Goal: Participate in discussion: Engage in conversation with other users on a specific topic

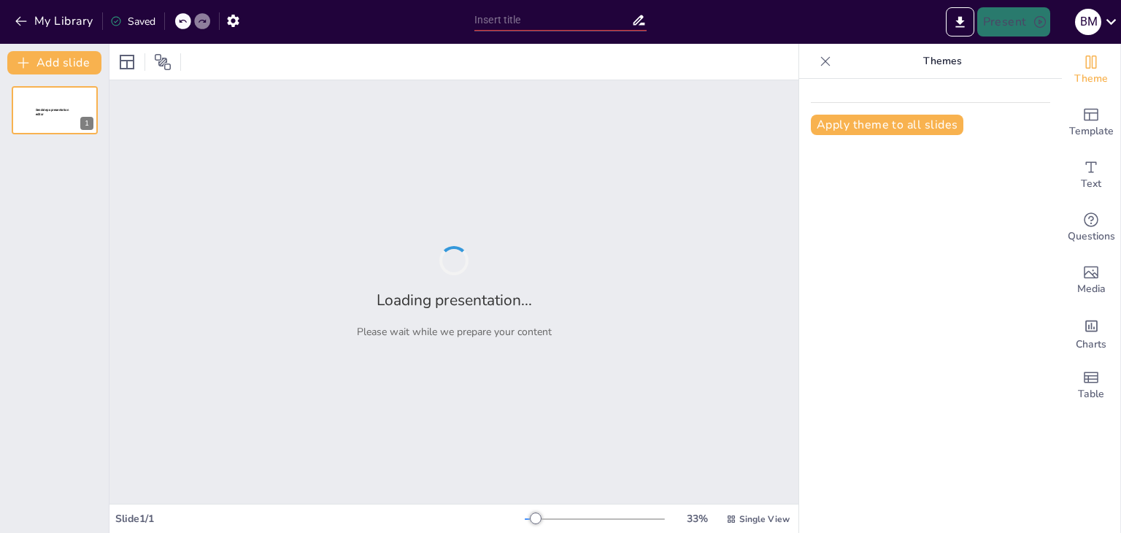
type input "Análisis del Riesgo y la Vulnerabilidad en Contextos Sociales"
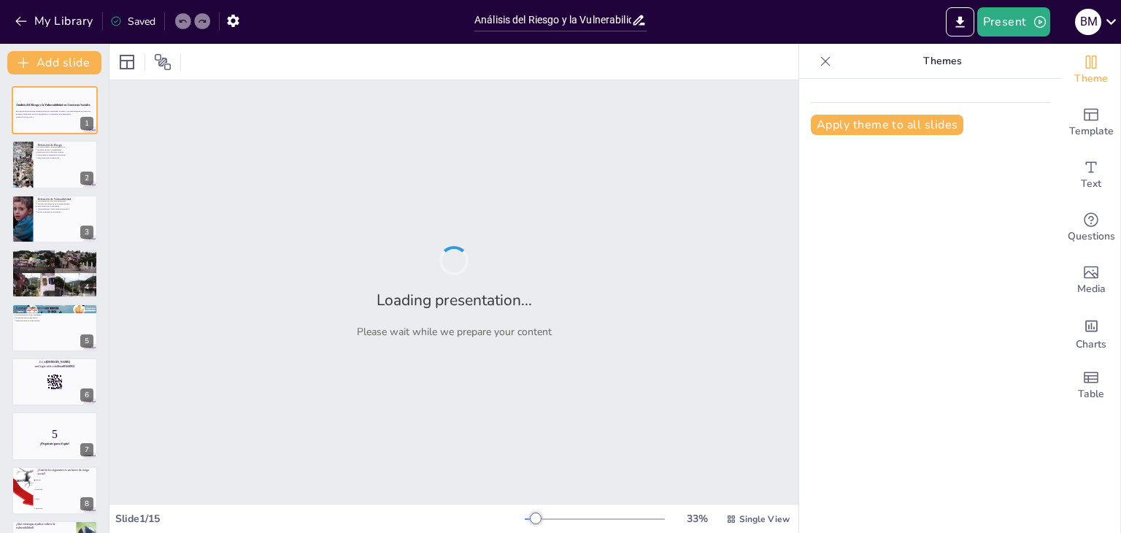
checkbox input "true"
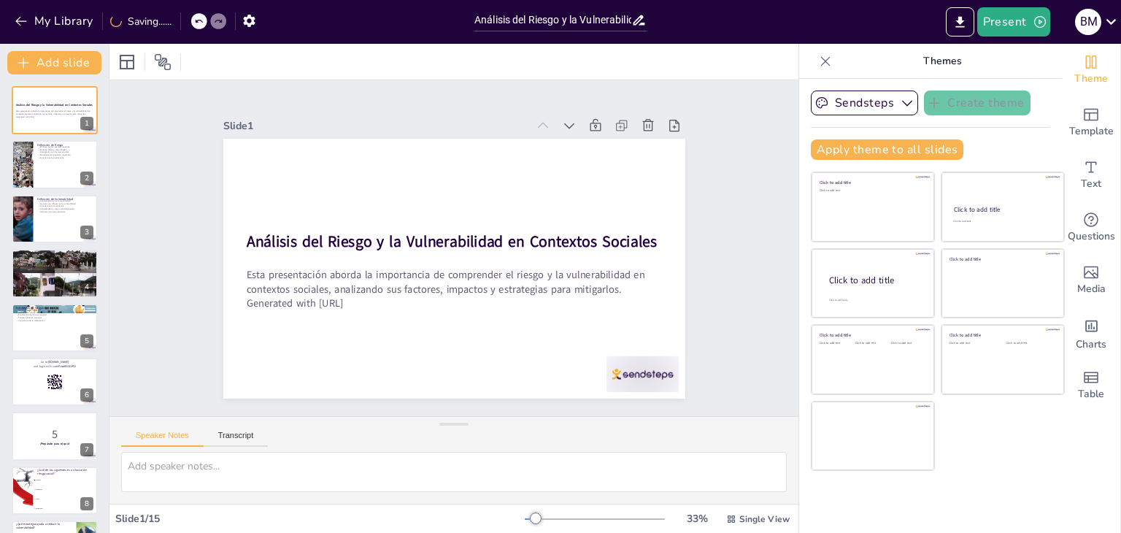
checkbox input "true"
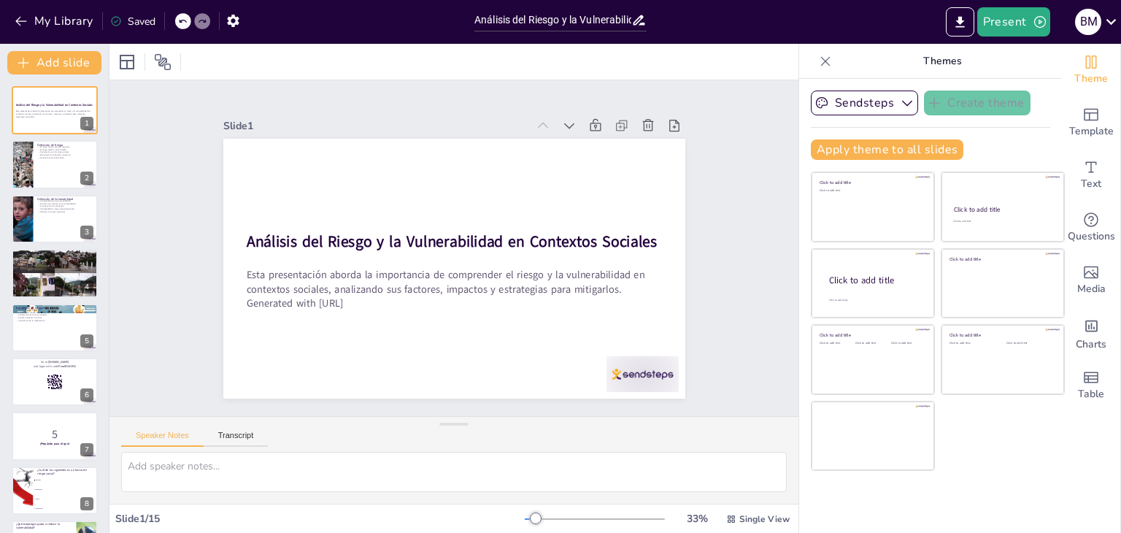
checkbox input "true"
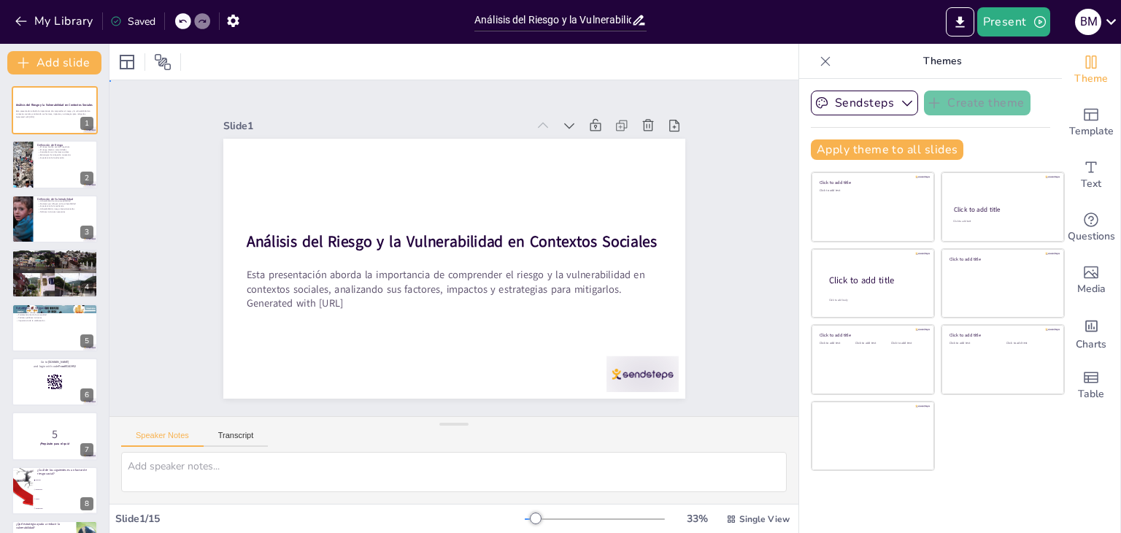
click at [682, 86] on div "Slide 1 Análisis del Riesgo y la Vulnerabilidad en Contextos Sociales Esta pres…" at bounding box center [454, 248] width 532 height 759
checkbox input "true"
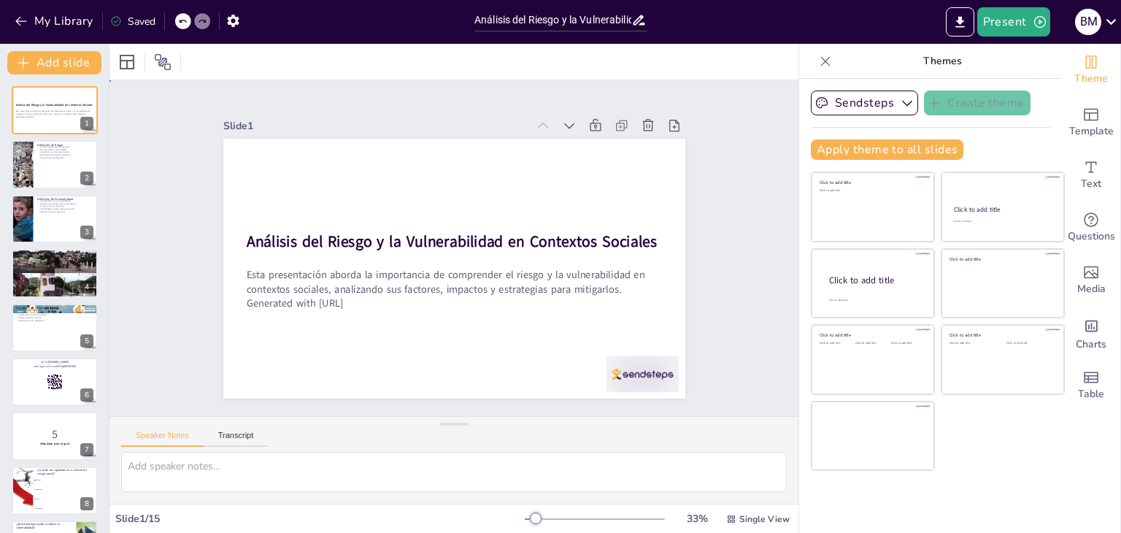
checkbox input "true"
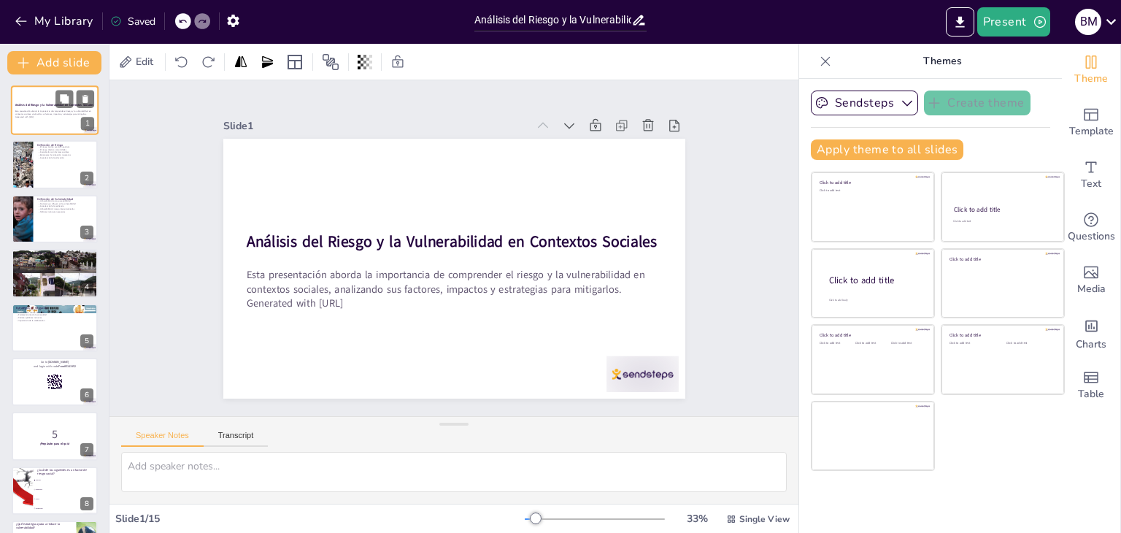
checkbox input "true"
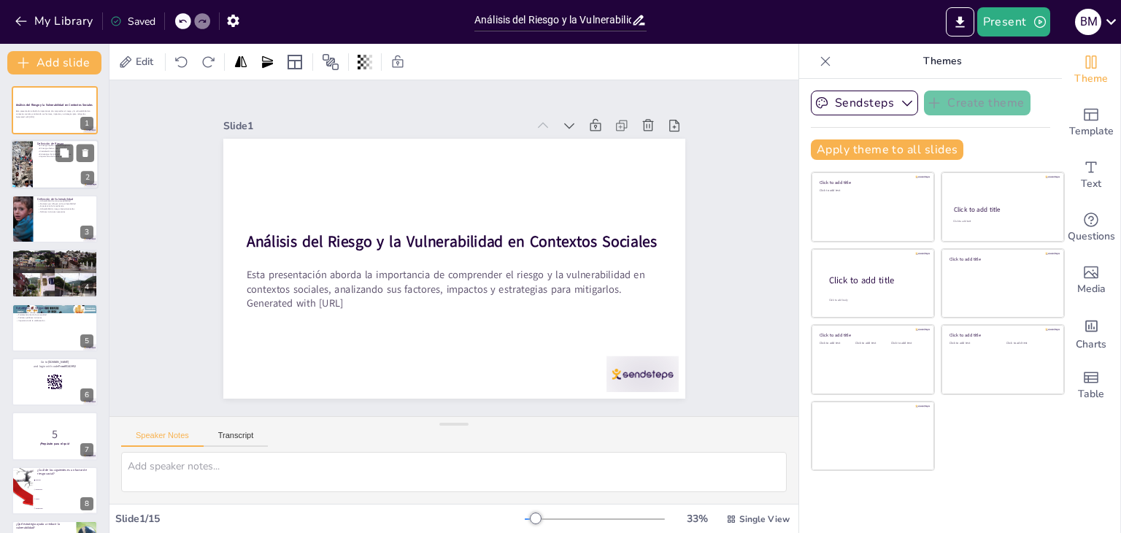
checkbox input "true"
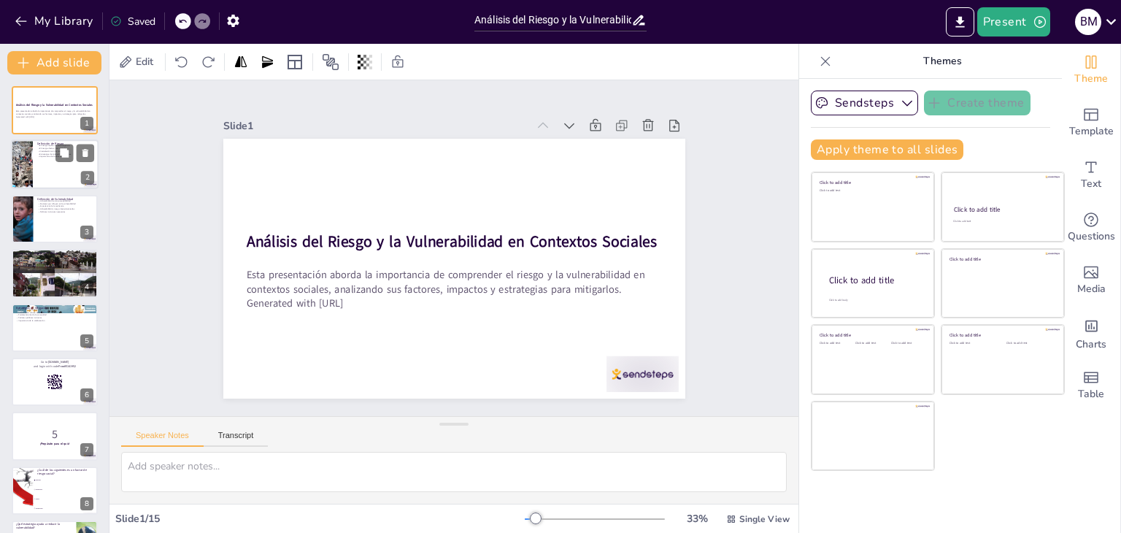
checkbox input "true"
click at [28, 170] on div at bounding box center [22, 165] width 80 height 50
type textarea "Lo ipsumd si ametconsec a elitse do eiusmod temporinc utl etdolo magnaal e adm …"
checkbox input "true"
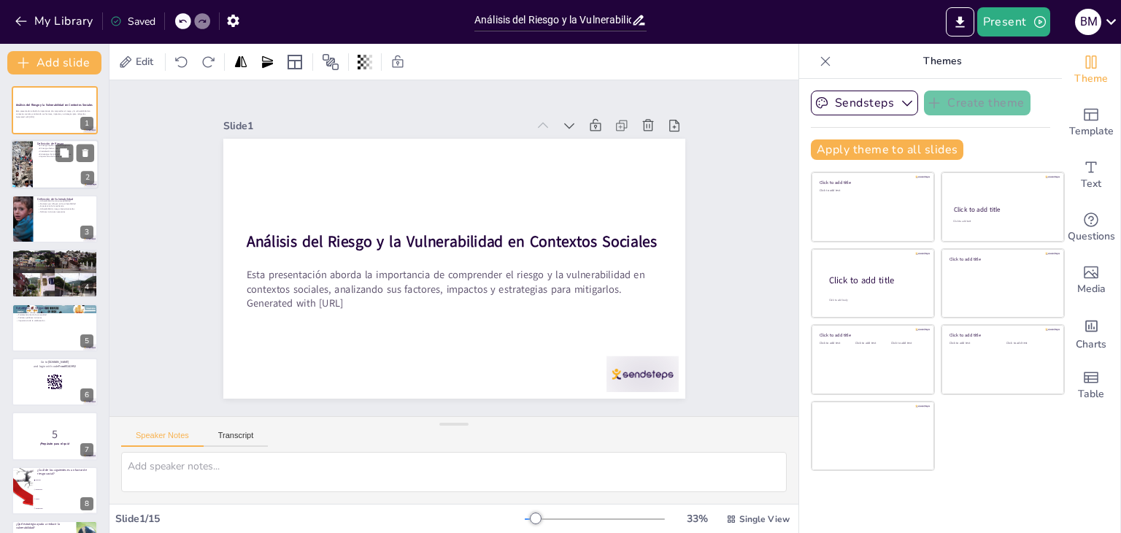
checkbox input "true"
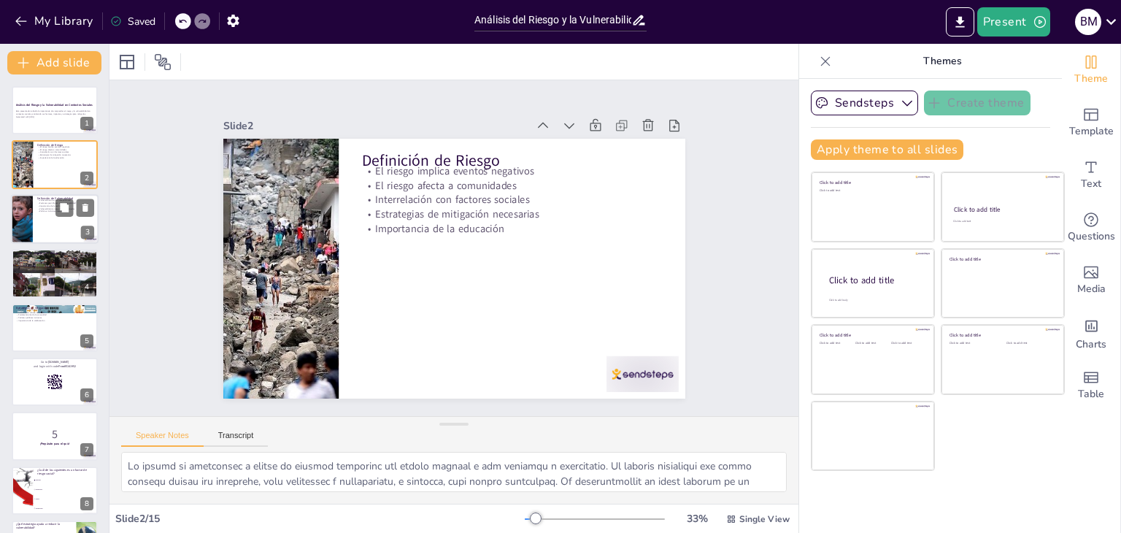
checkbox input "true"
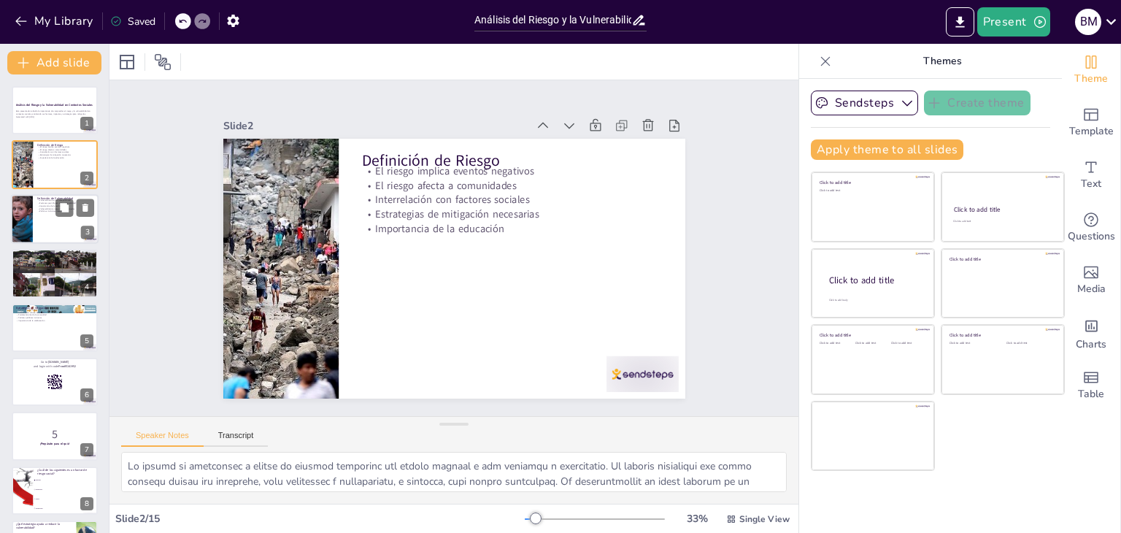
checkbox input "true"
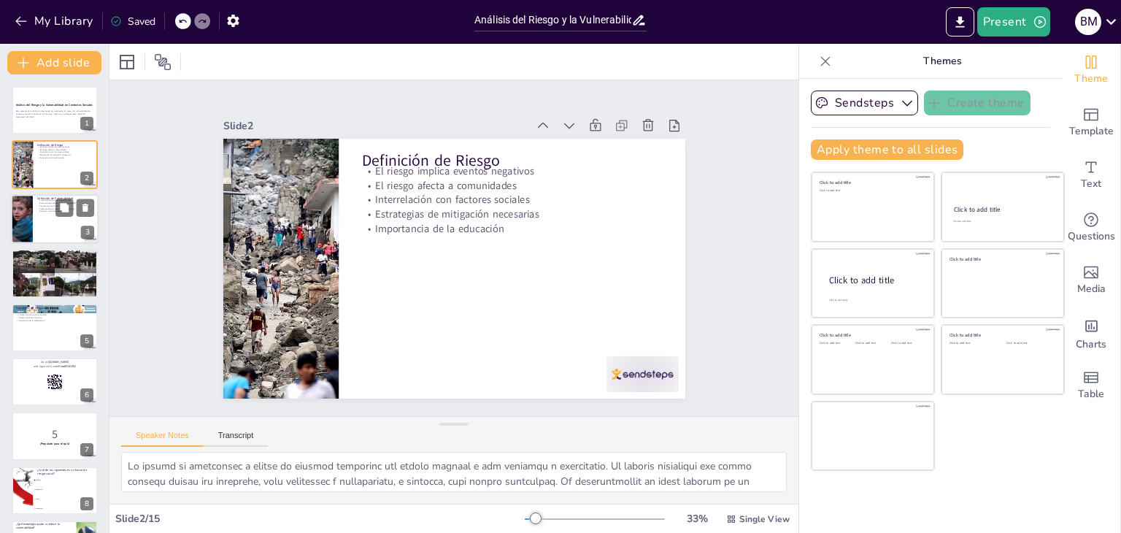
checkbox input "true"
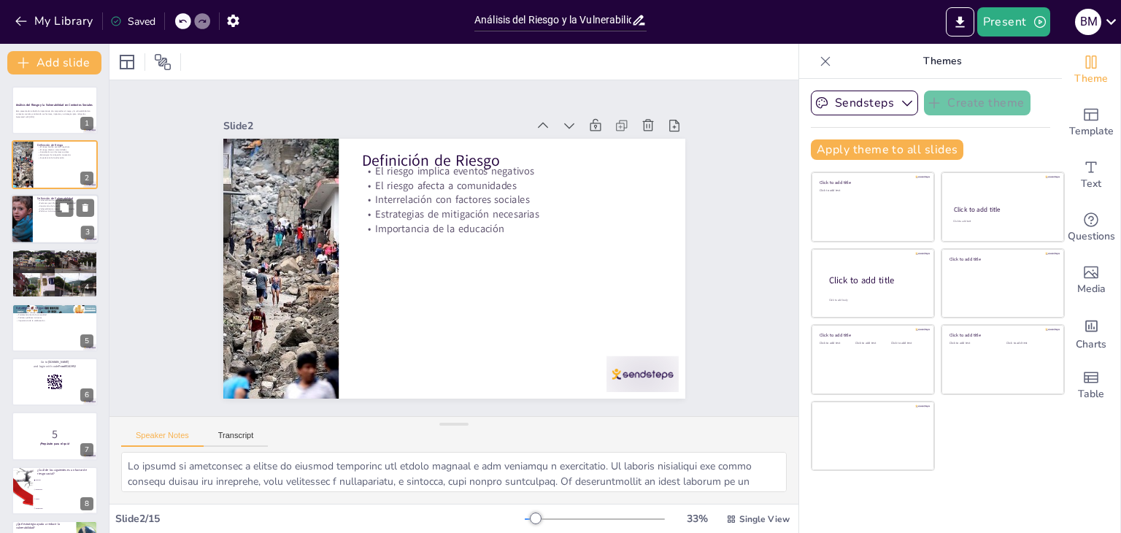
click at [59, 220] on div at bounding box center [55, 219] width 88 height 50
type textarea "Lo ipsumdolorsita co adipis elit se doeiusmodtempor in ut laboreetd m aliqu e a…"
checkbox input "true"
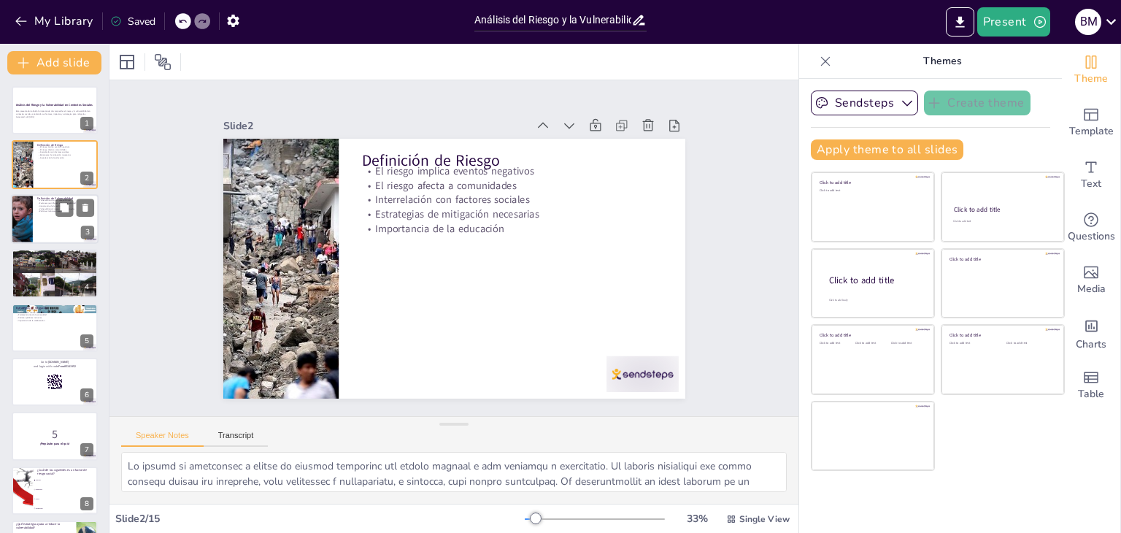
checkbox input "true"
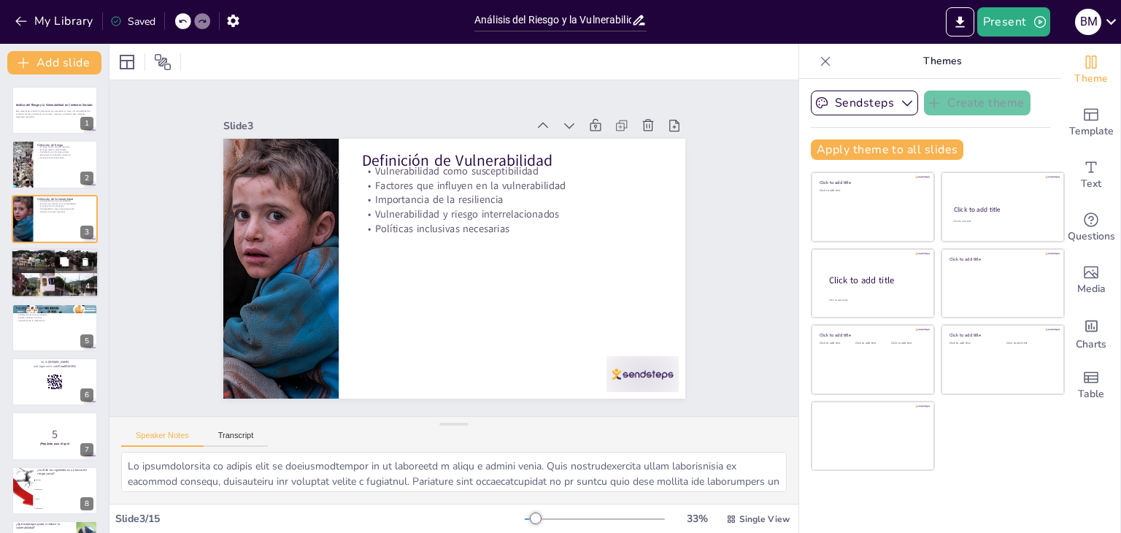
checkbox input "true"
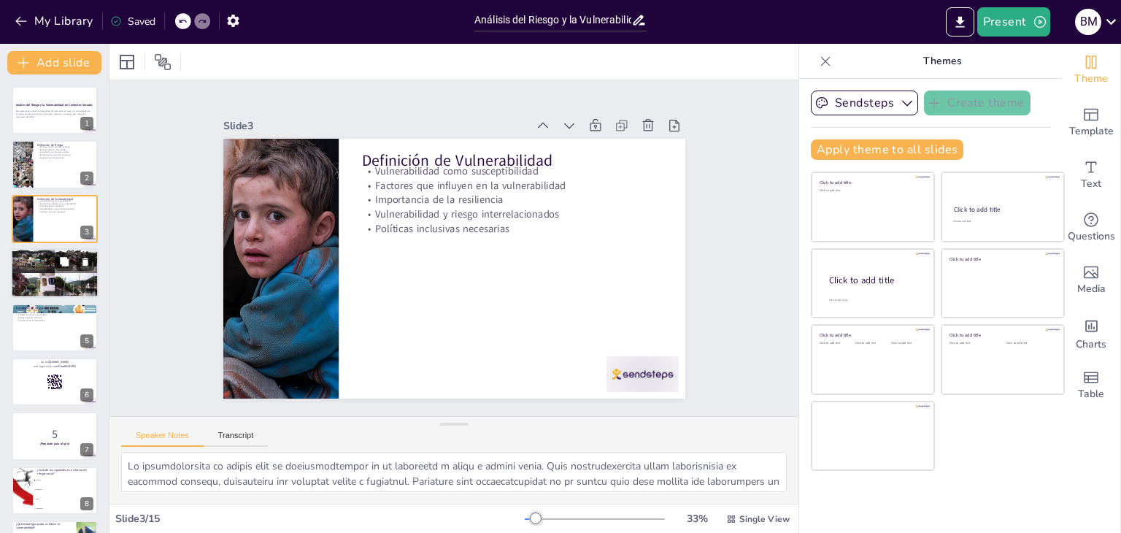
checkbox input "true"
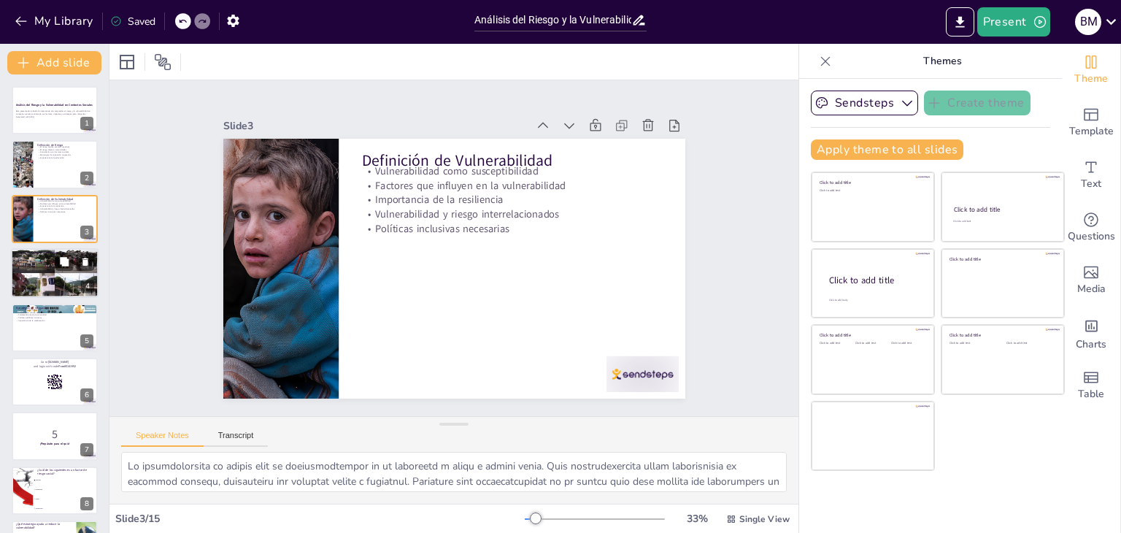
checkbox input "true"
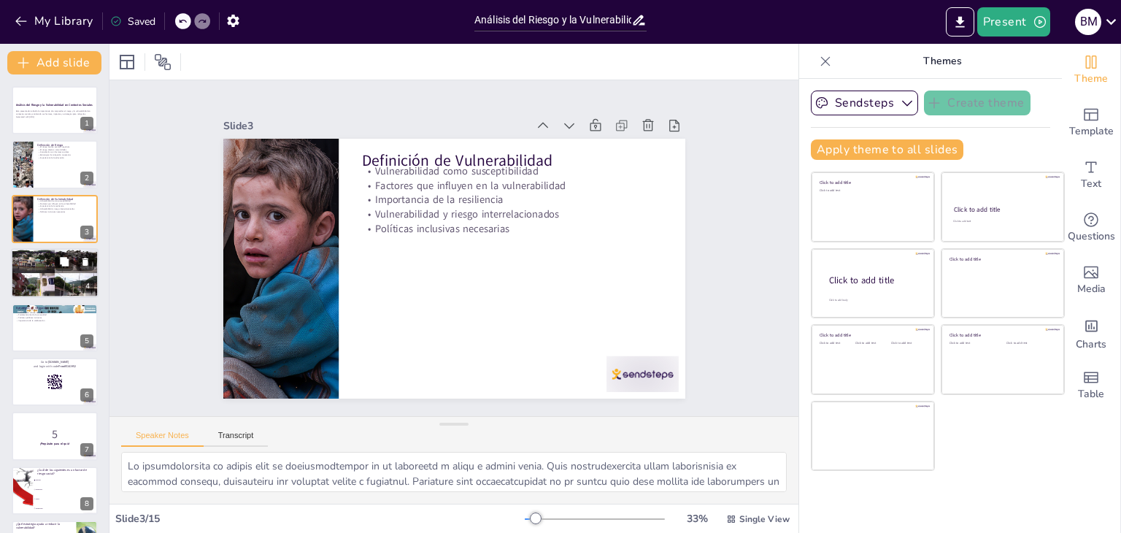
click at [53, 258] on p "Exclusión social" at bounding box center [54, 259] width 79 height 3
type textarea "Lo ipsumdo si ame co adi elitsedd eiu temporincididu utl etdolore ma aliqua. En…"
checkbox input "true"
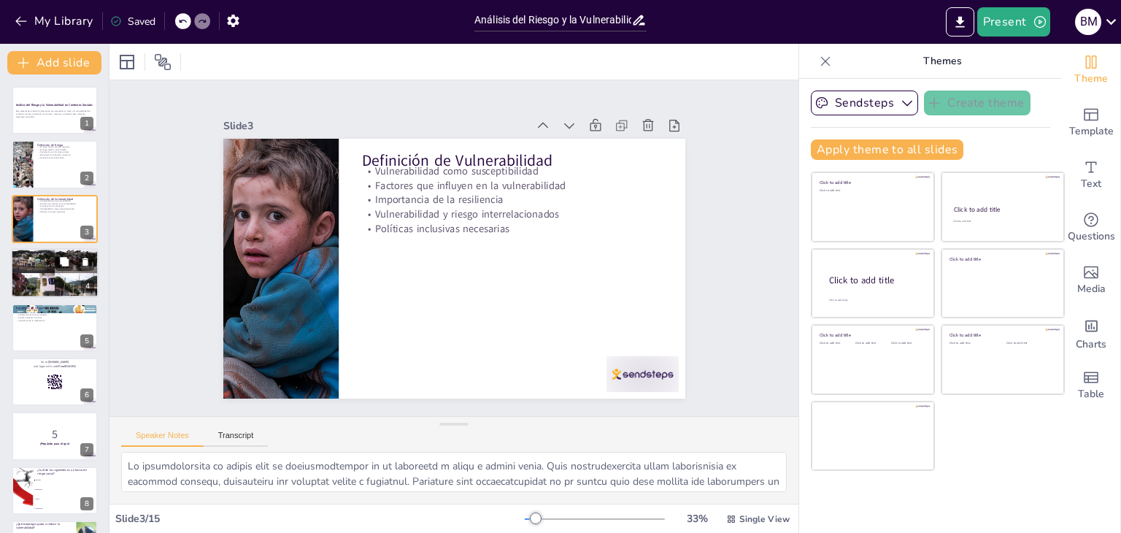
checkbox input "true"
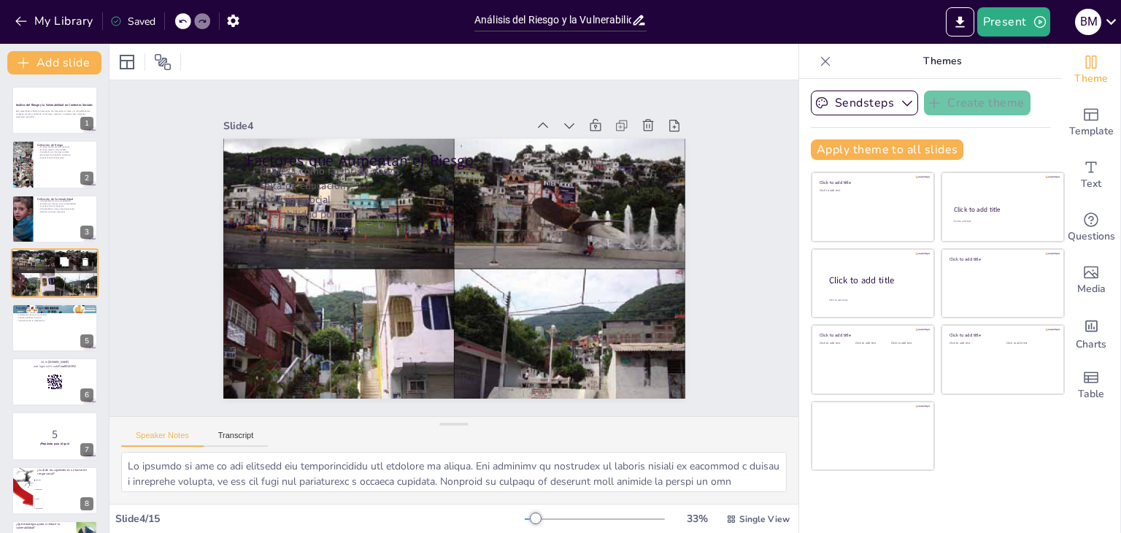
checkbox input "true"
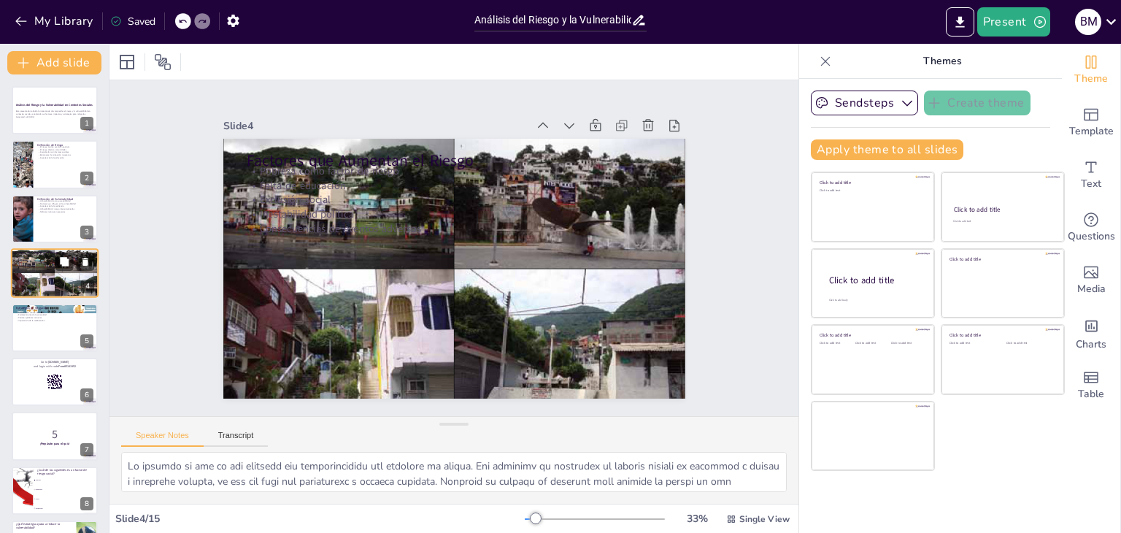
checkbox input "true"
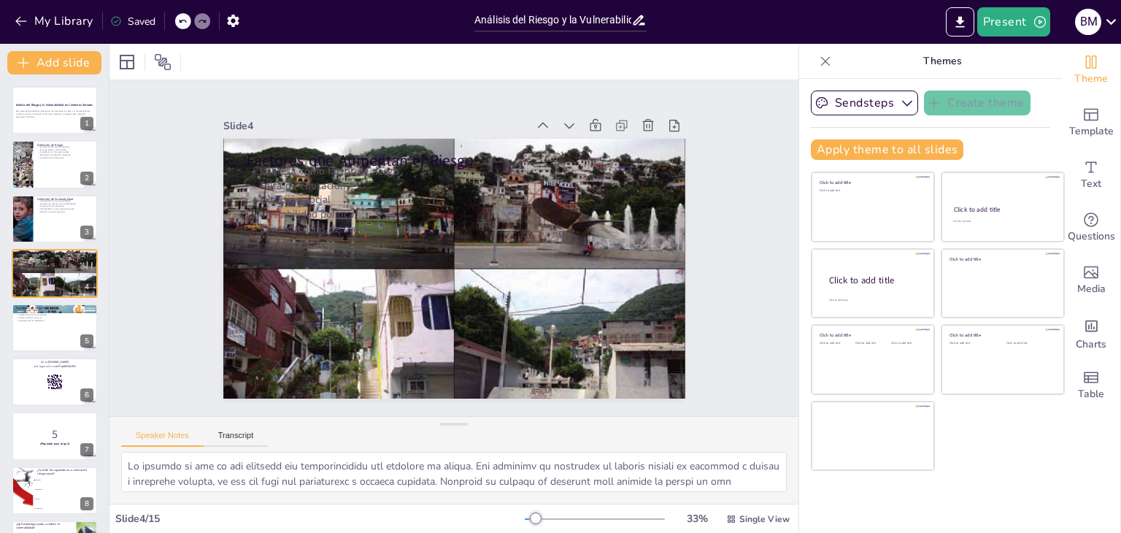
checkbox input "true"
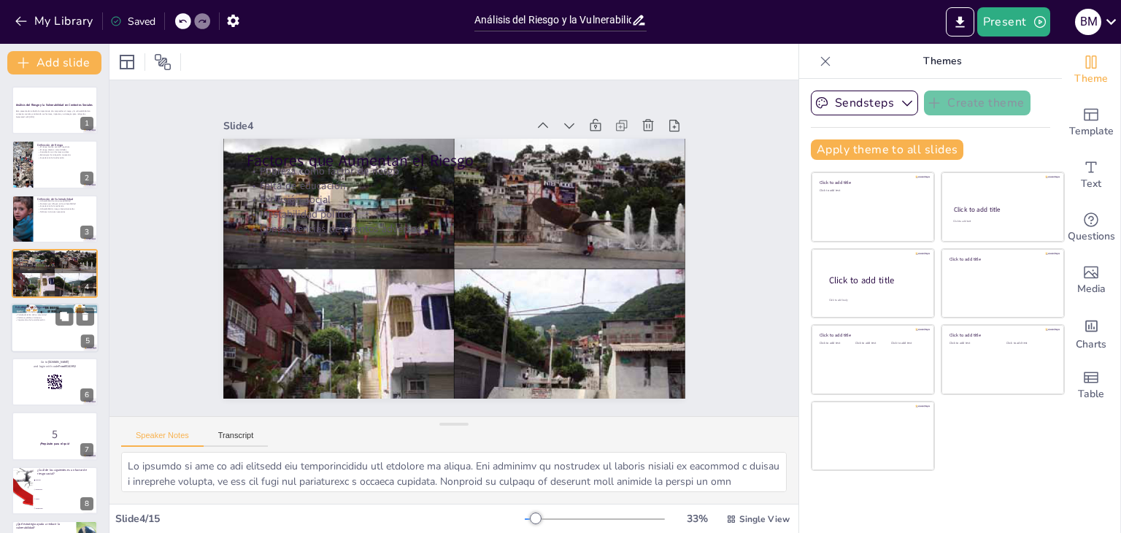
checkbox input "true"
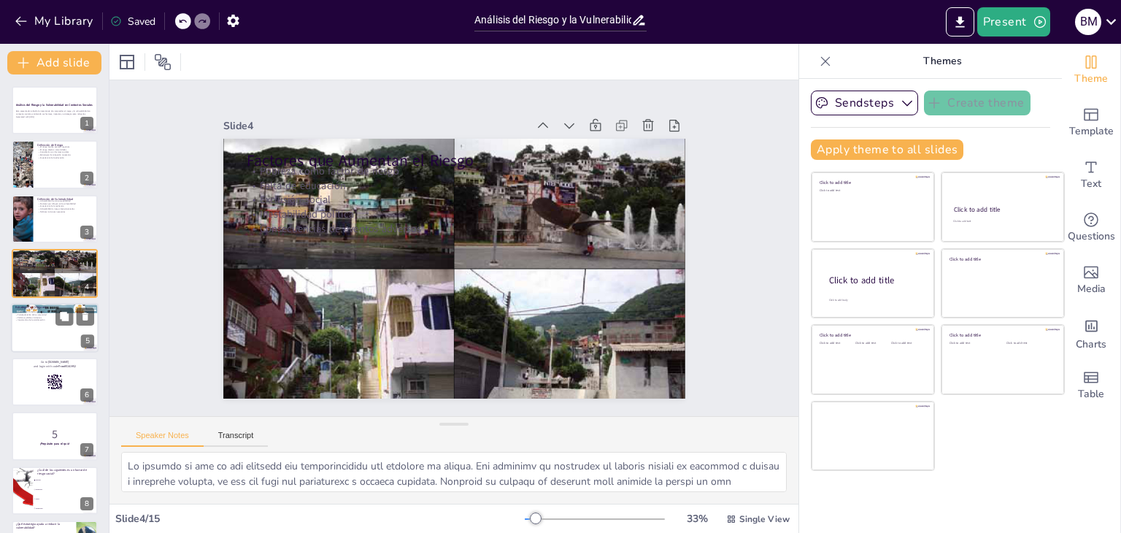
checkbox input "true"
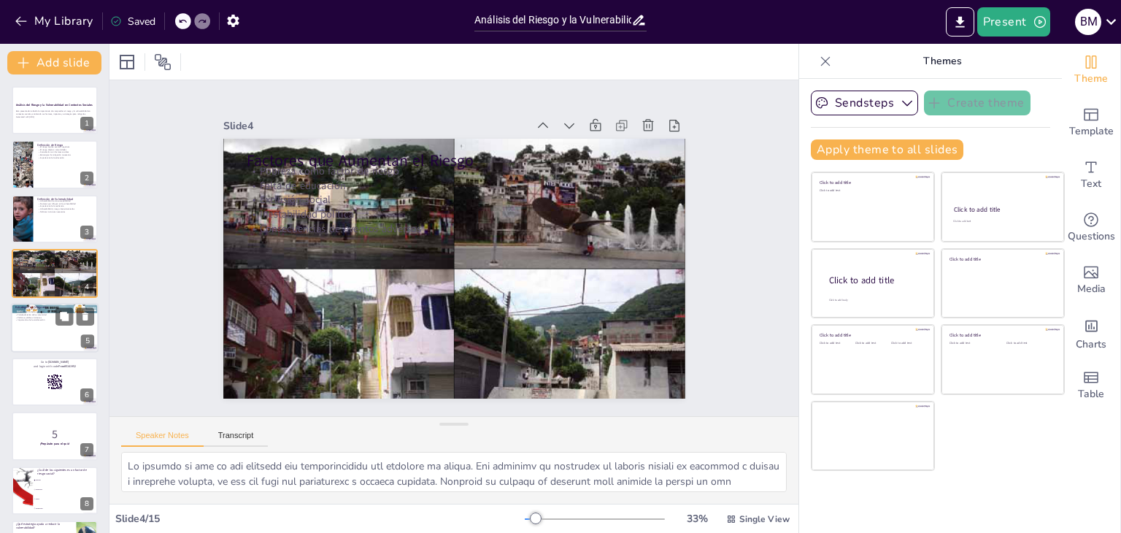
checkbox input "true"
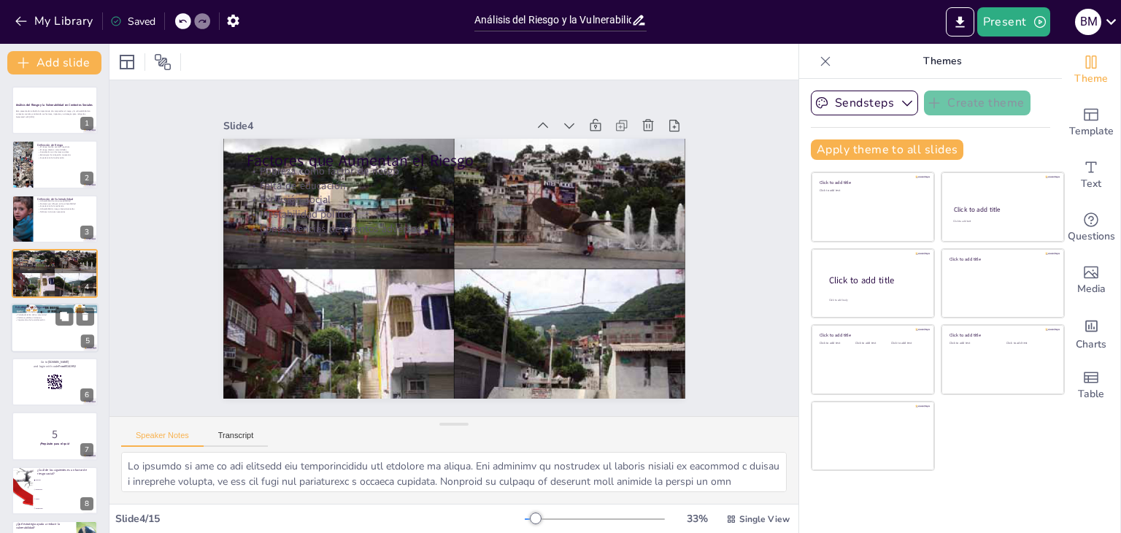
checkbox input "true"
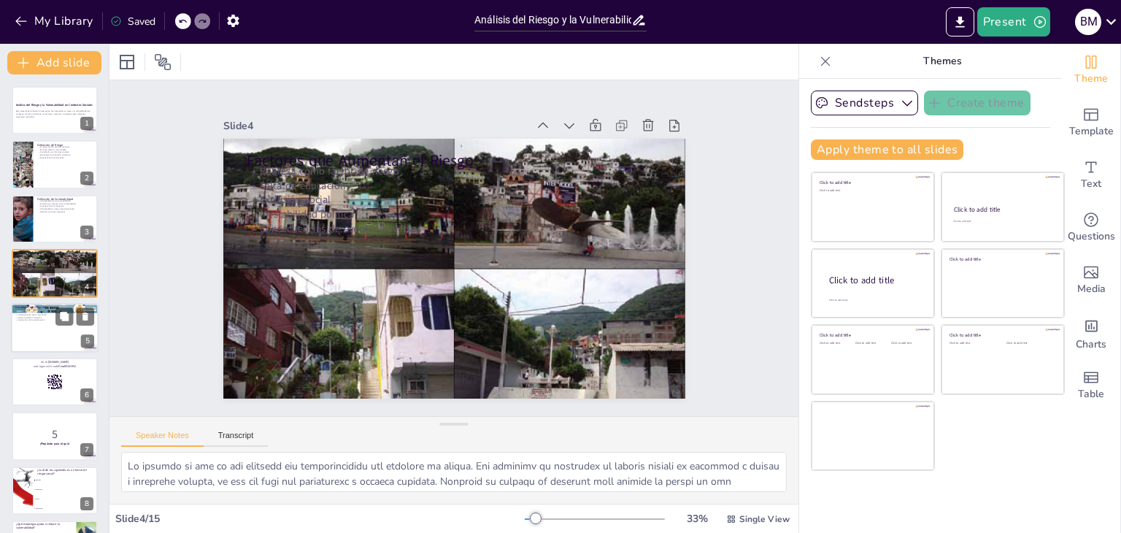
checkbox input "true"
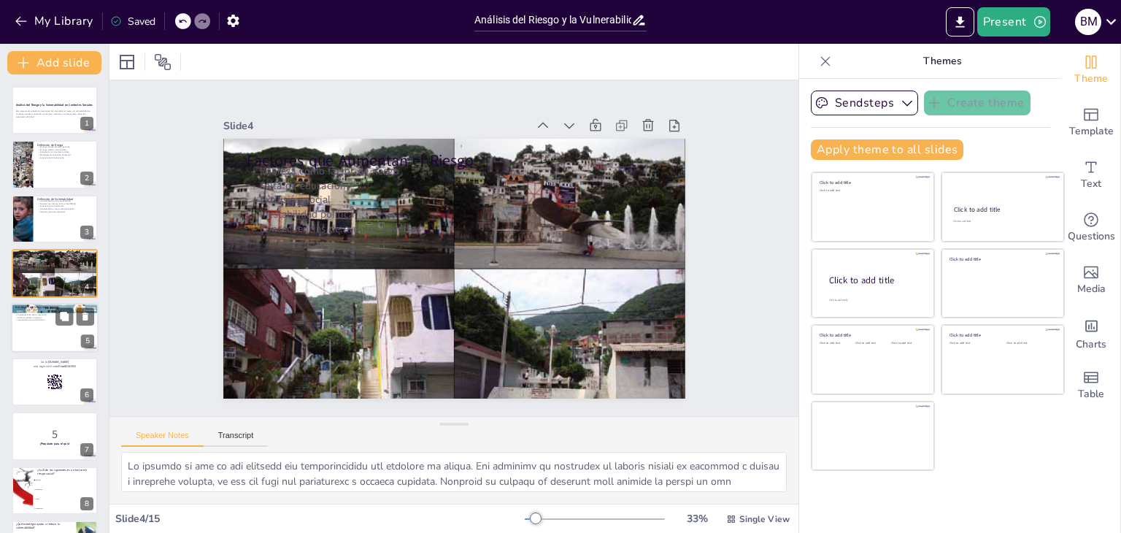
click at [37, 318] on p "Importancia de la colaboración" at bounding box center [54, 319] width 79 height 3
type textarea "Lo ipsumdolo s am consecteturadip eli seddoeiusmod tempo in ut laboreetdo mag a…"
checkbox input "true"
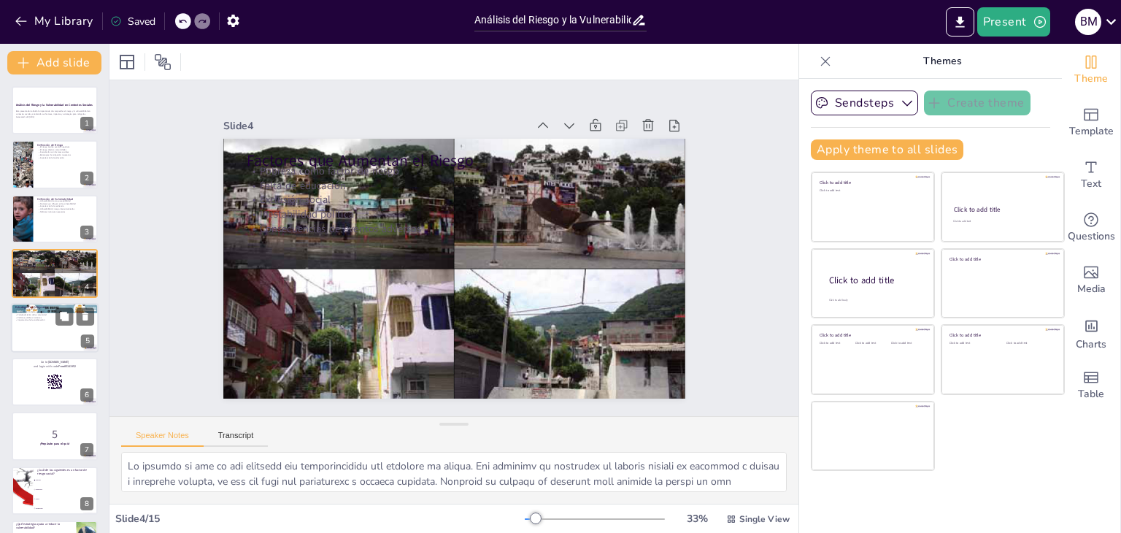
checkbox input "true"
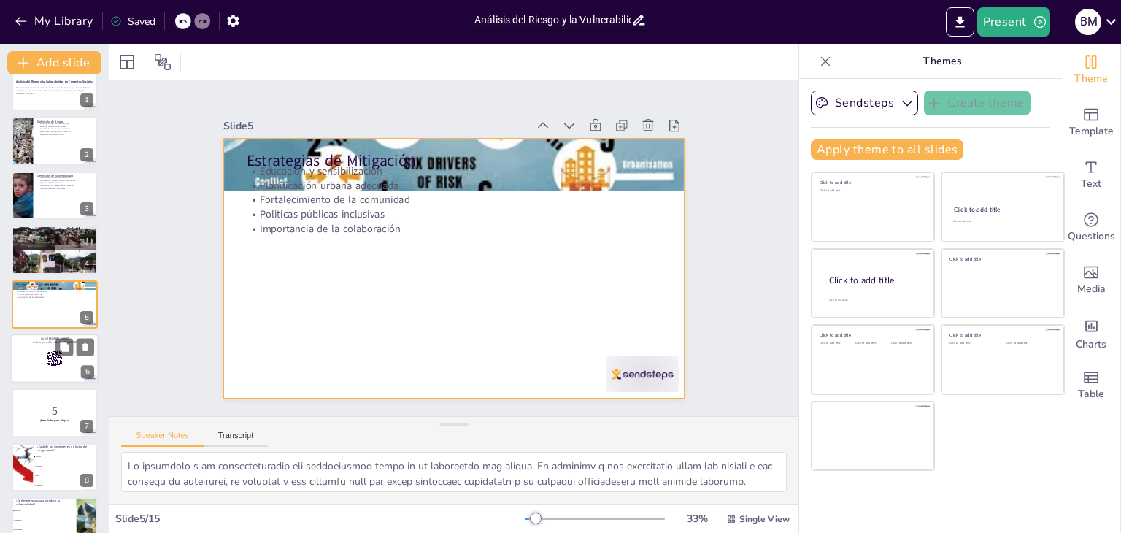
checkbox input "true"
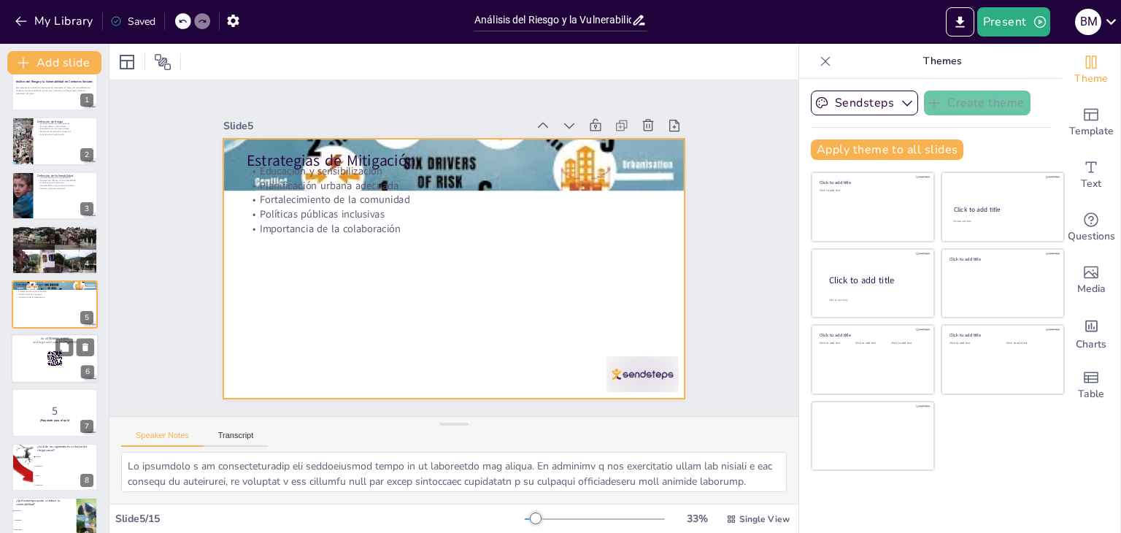
checkbox input "true"
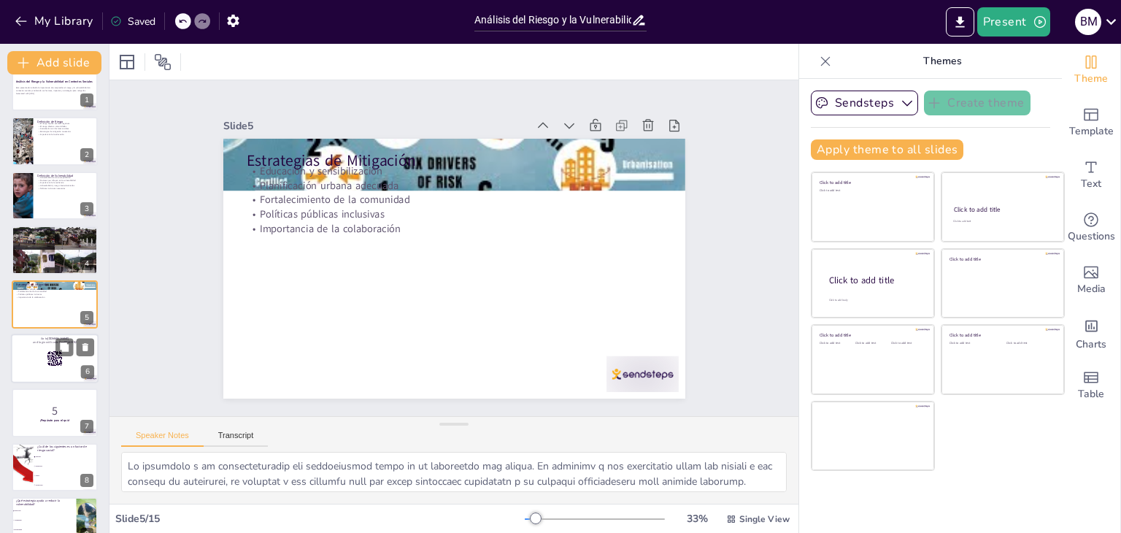
click at [40, 351] on div at bounding box center [55, 359] width 88 height 50
checkbox input "true"
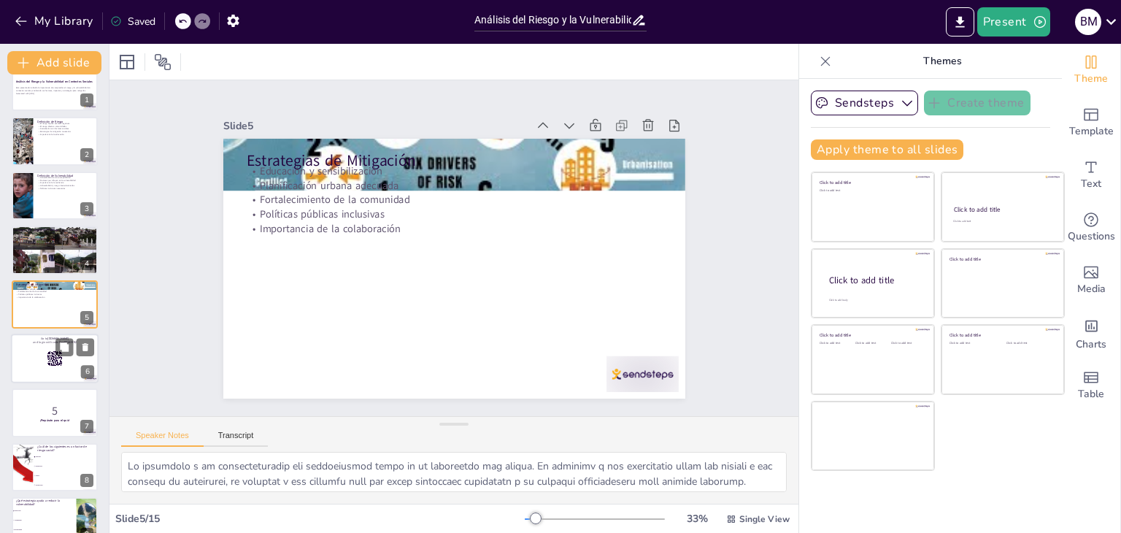
checkbox input "true"
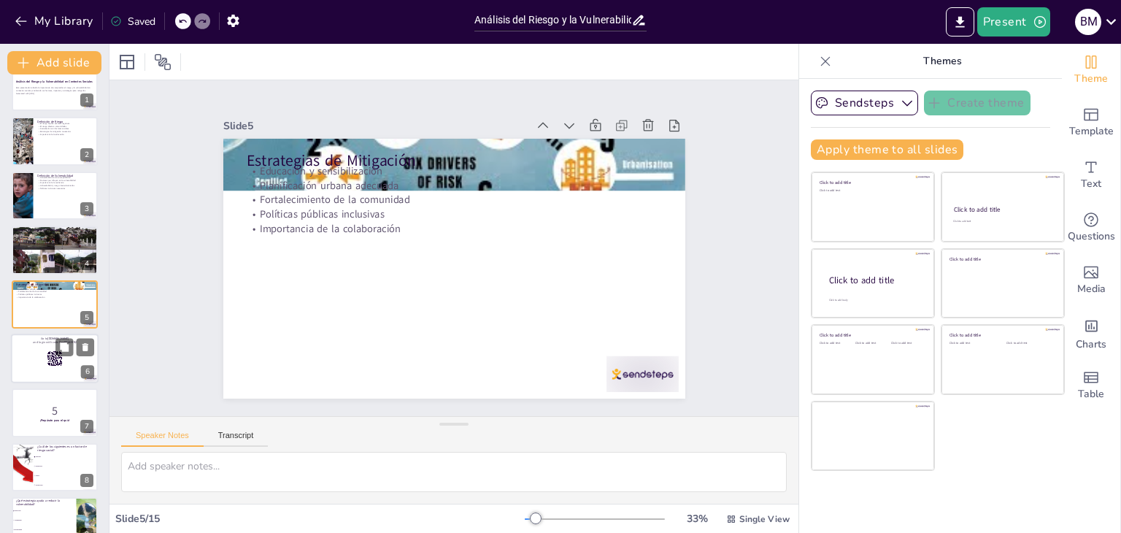
scroll to position [78, 0]
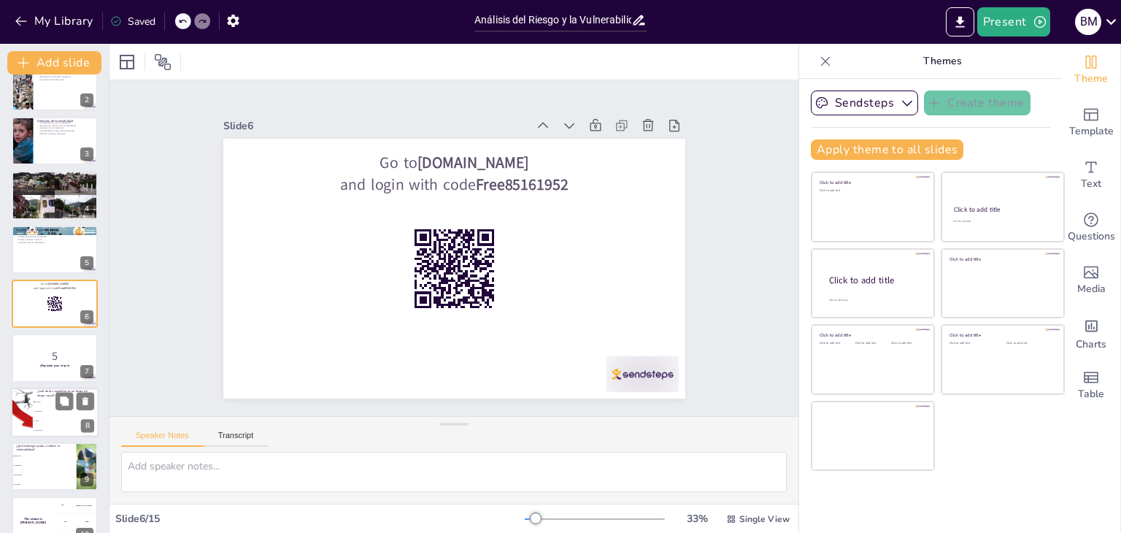
checkbox input "true"
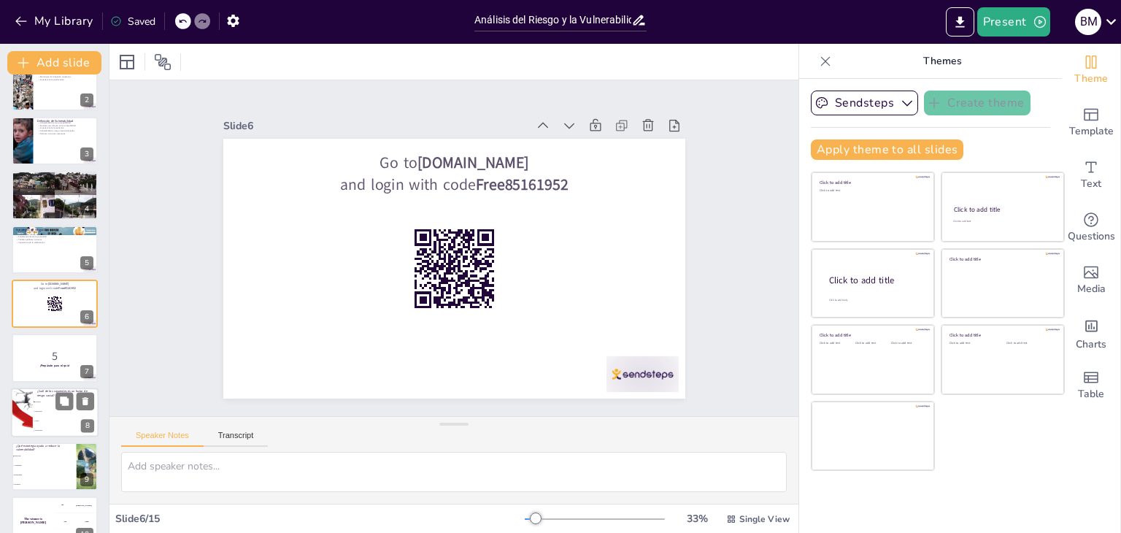
checkbox input "true"
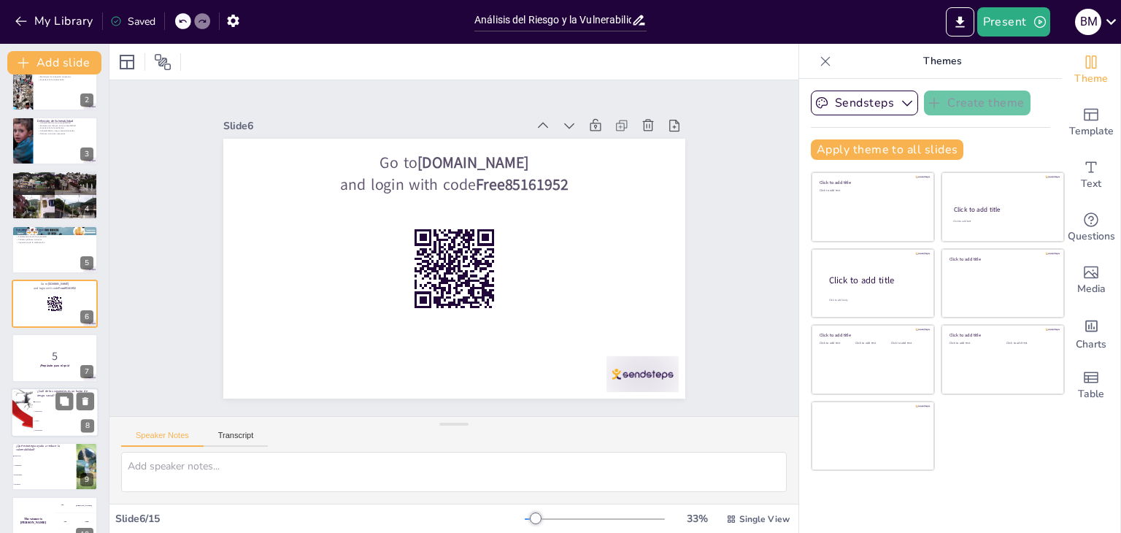
checkbox input "true"
click at [41, 412] on li "Educación" at bounding box center [66, 410] width 66 height 9
type textarea "La pobreza es un factor de riesgo social significativo, ya que limita el acceso…"
checkbox input "true"
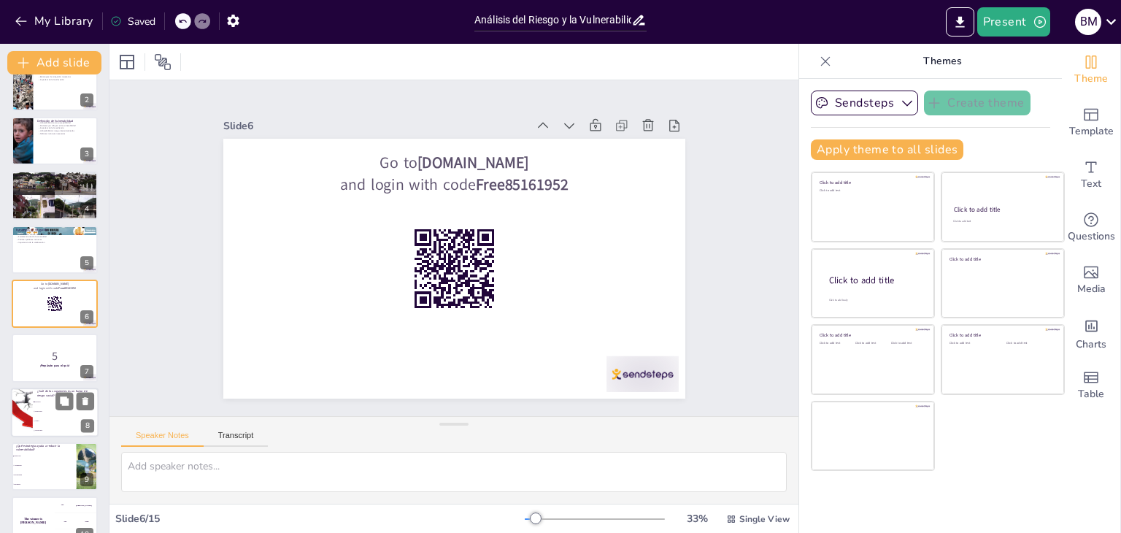
checkbox input "true"
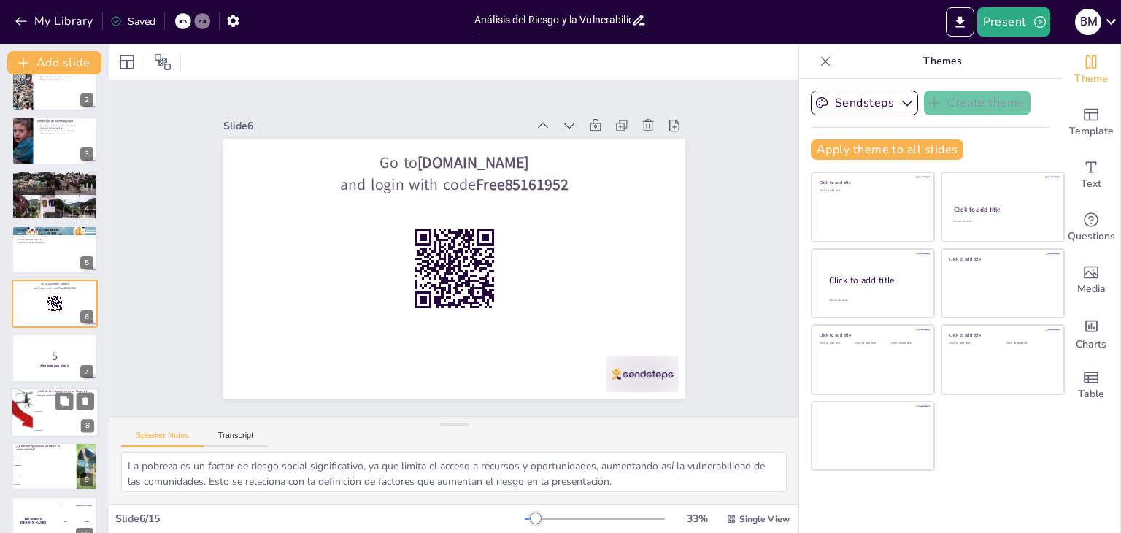
scroll to position [187, 0]
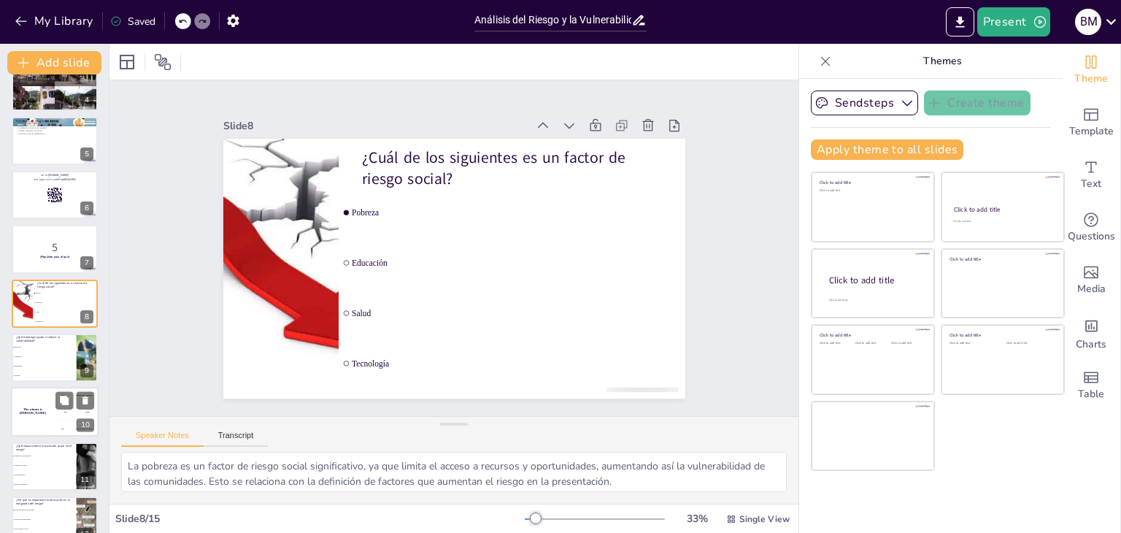
checkbox input "true"
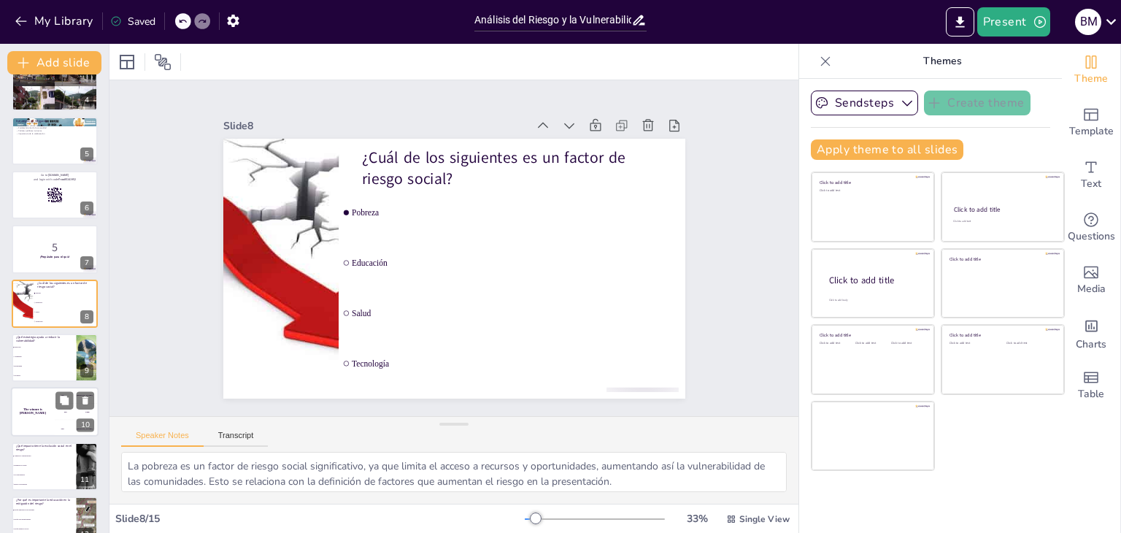
checkbox input "true"
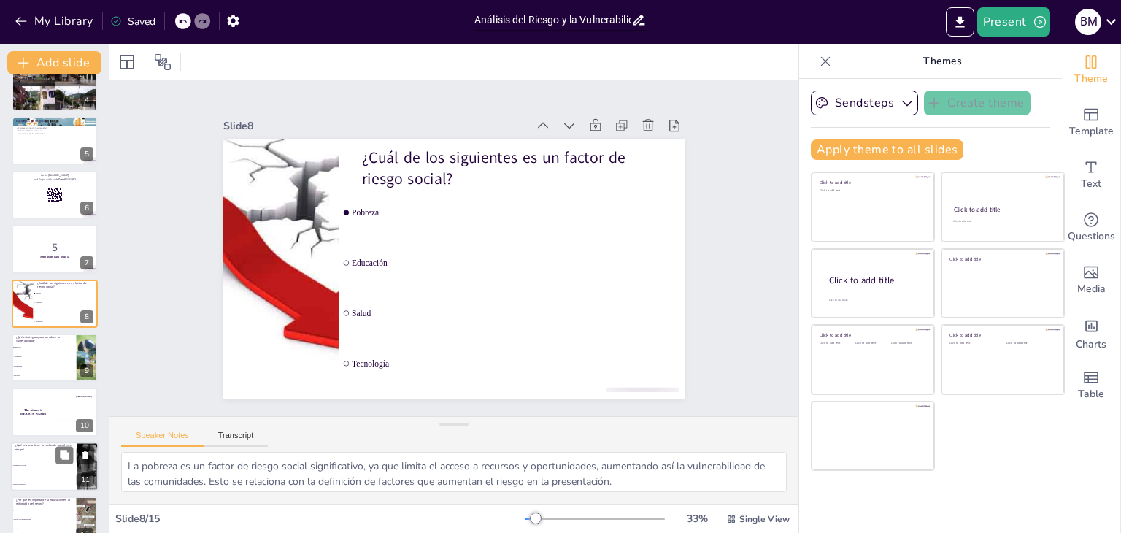
checkbox input "true"
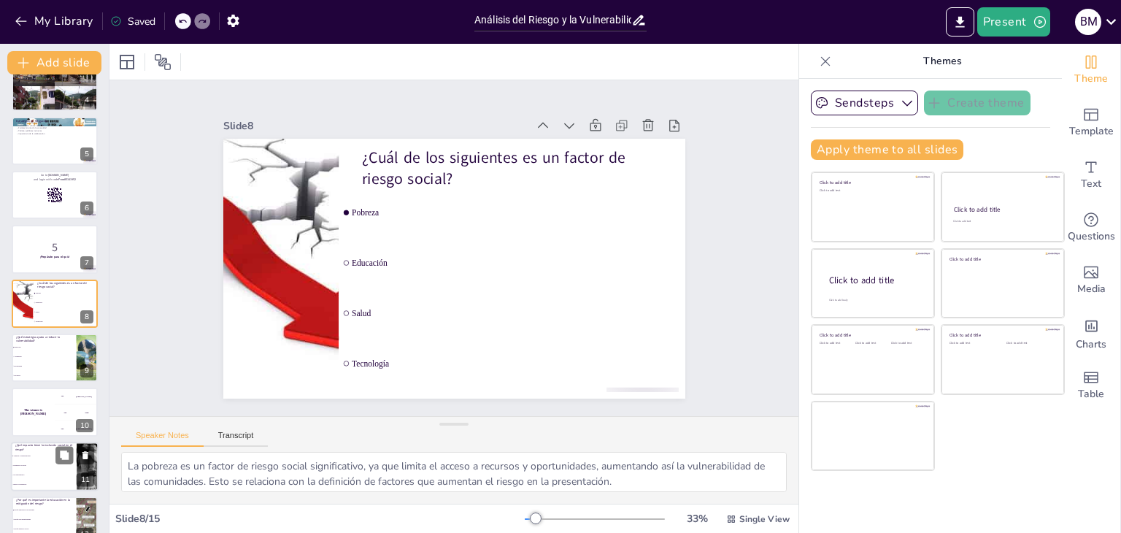
checkbox input "true"
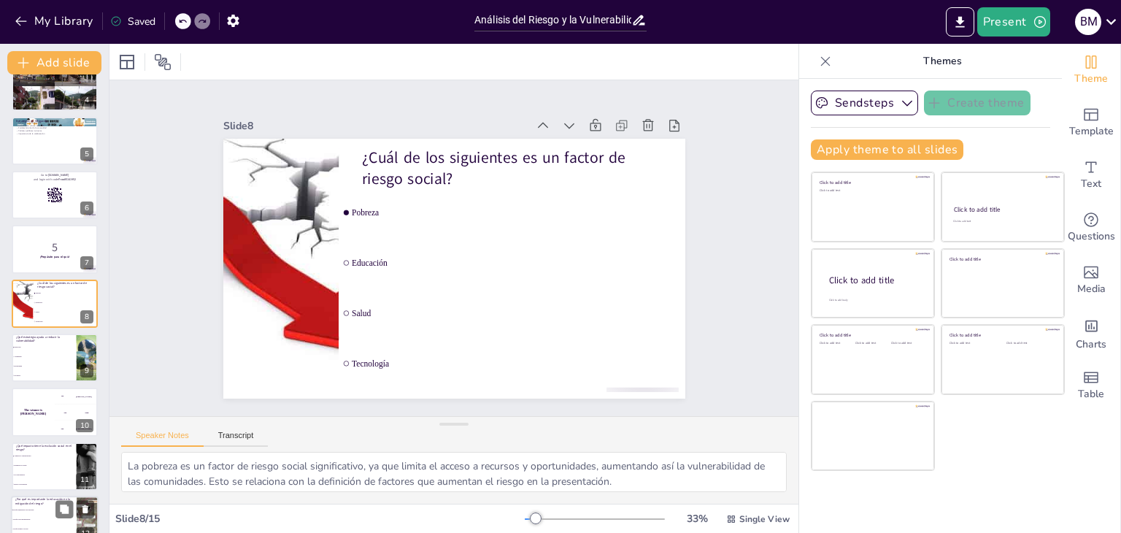
checkbox input "true"
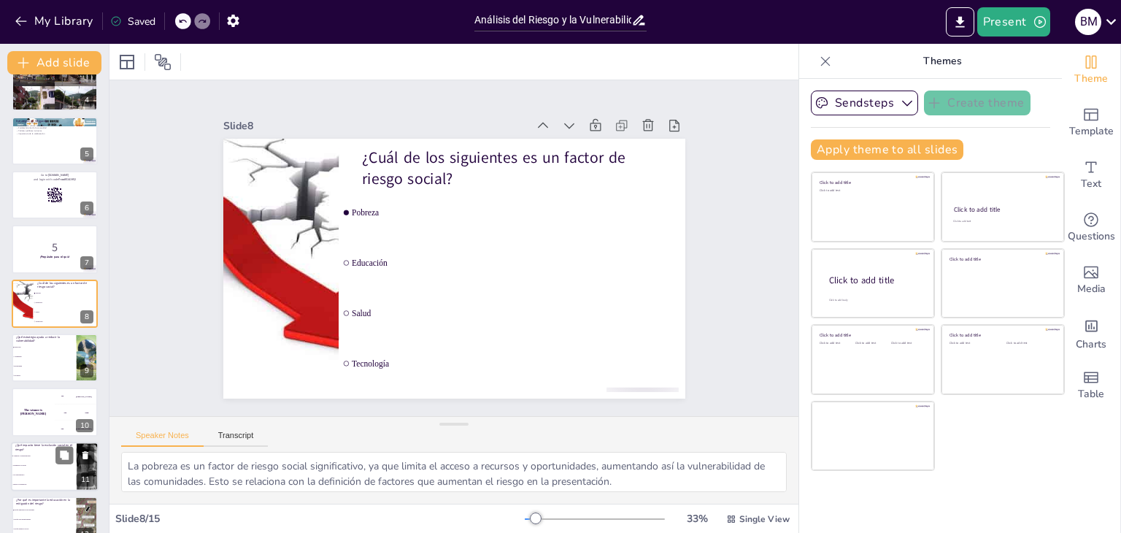
checkbox input "true"
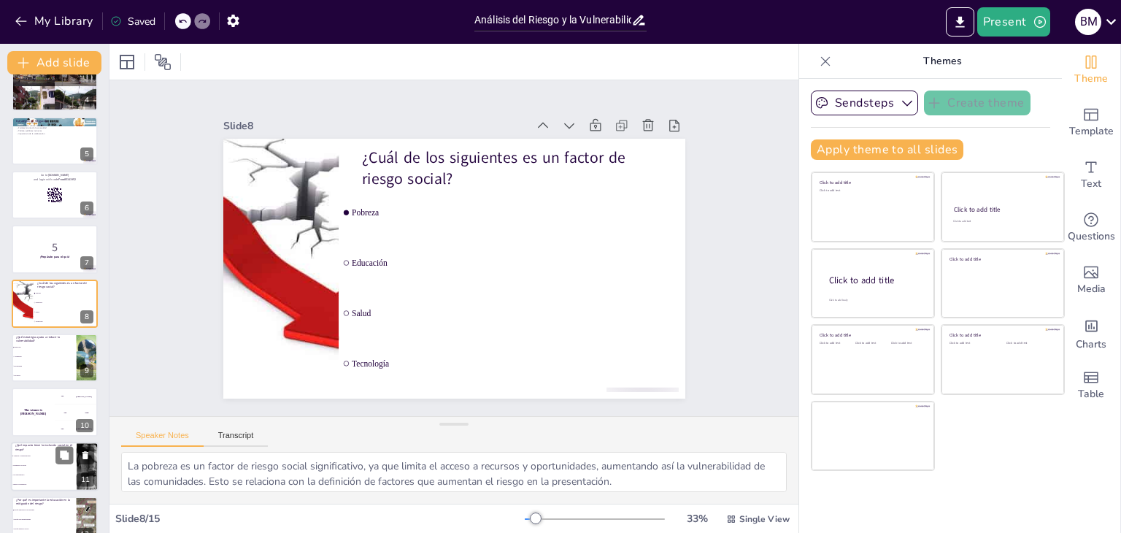
checkbox input "true"
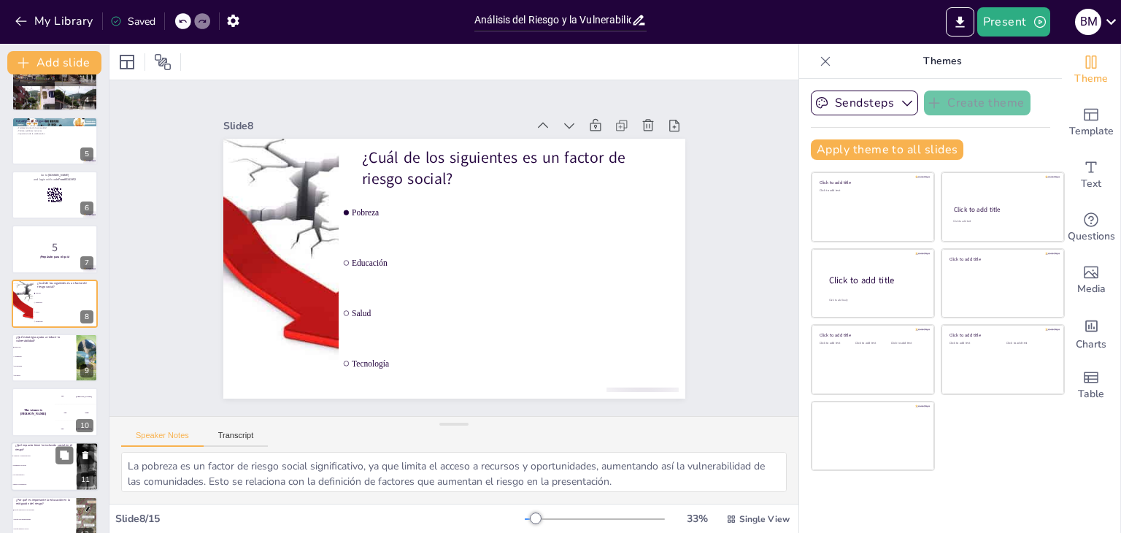
click at [40, 485] on li "Mejora la resiliencia" at bounding box center [44, 483] width 66 height 9
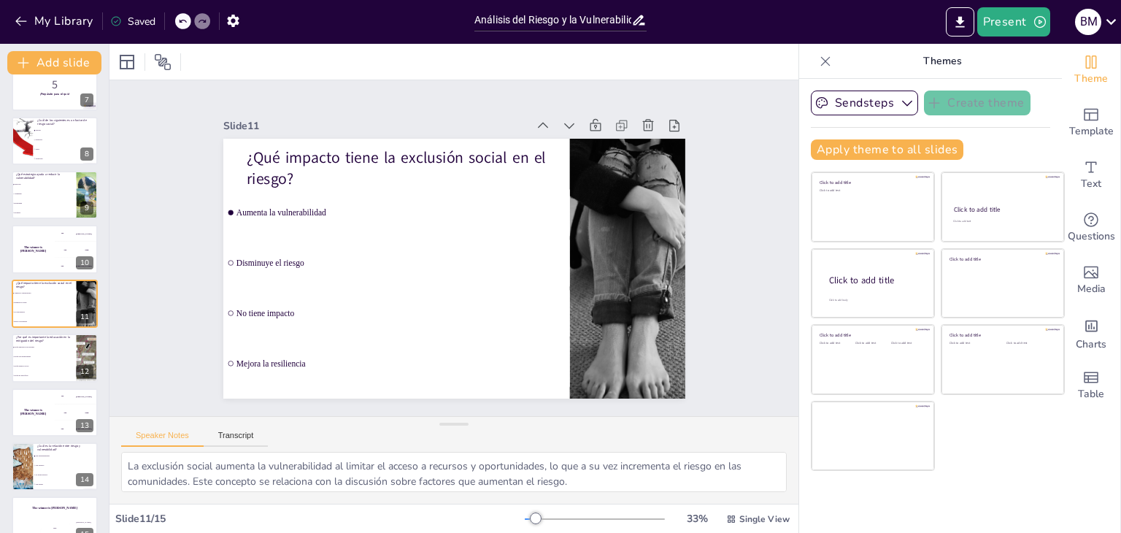
click at [38, 383] on div "Análisis del Riesgo y la Vulnerabilidad en Contextos Sociales Esta presentación…" at bounding box center [54, 141] width 109 height 809
click at [39, 363] on li "Porque limita el acceso" at bounding box center [44, 366] width 66 height 9
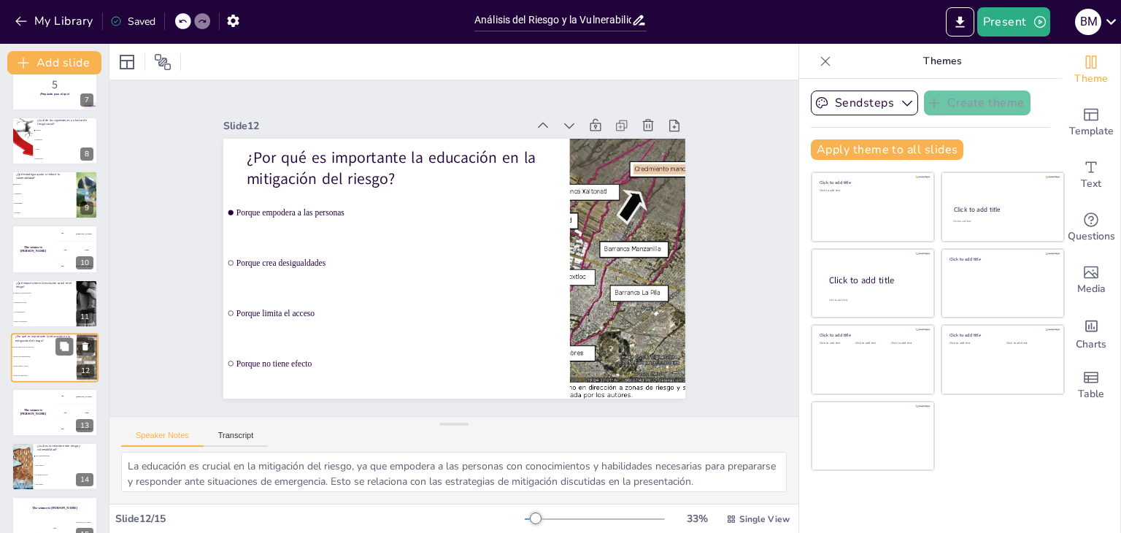
scroll to position [374, 0]
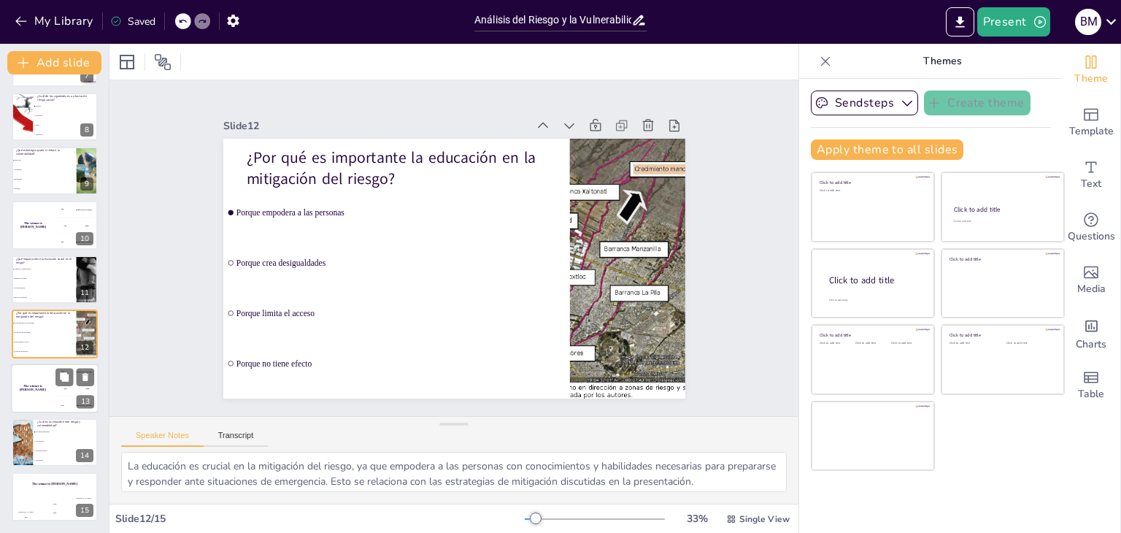
click at [36, 395] on div "The winner is [PERSON_NAME]" at bounding box center [33, 388] width 44 height 50
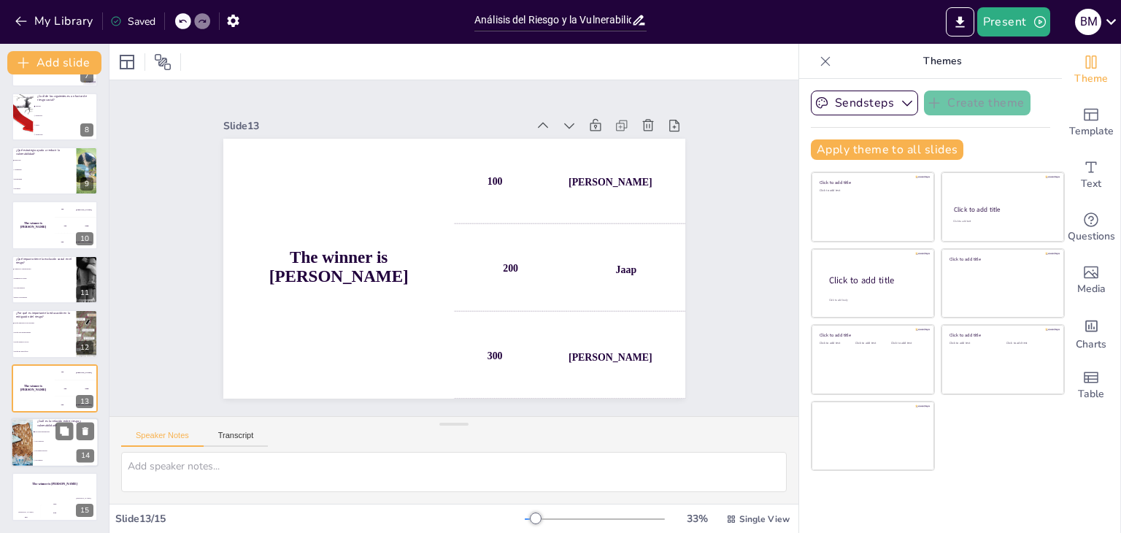
click at [33, 444] on li "Son opuestos" at bounding box center [66, 440] width 66 height 9
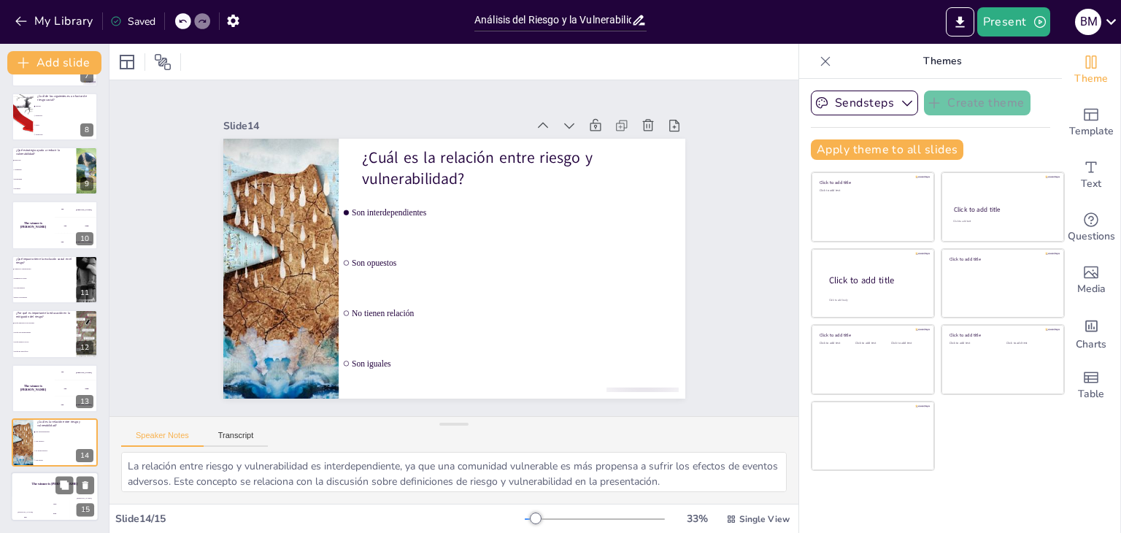
click at [34, 498] on div "Hasan 100" at bounding box center [25, 509] width 29 height 25
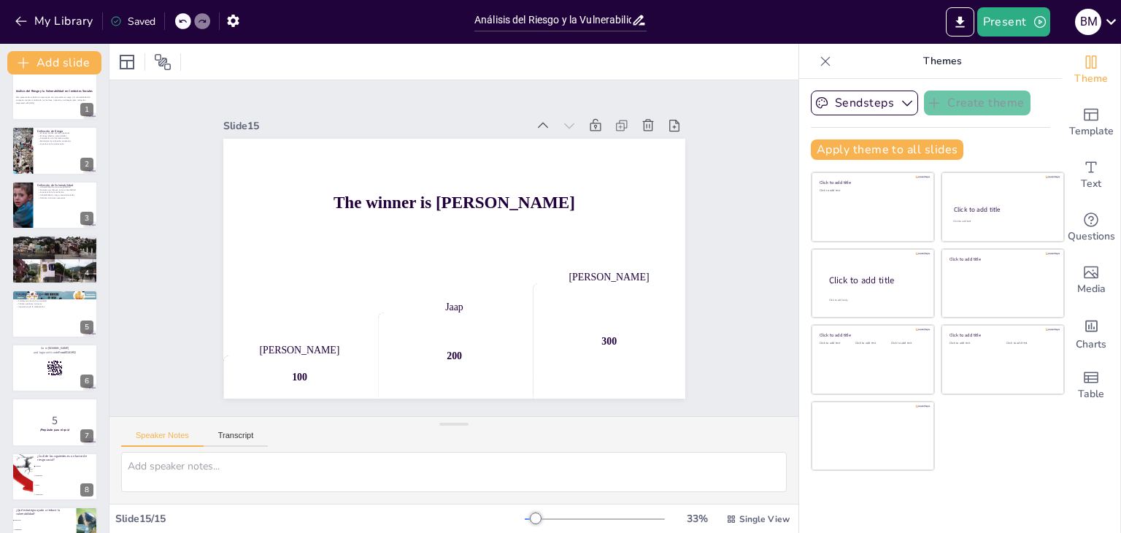
scroll to position [0, 0]
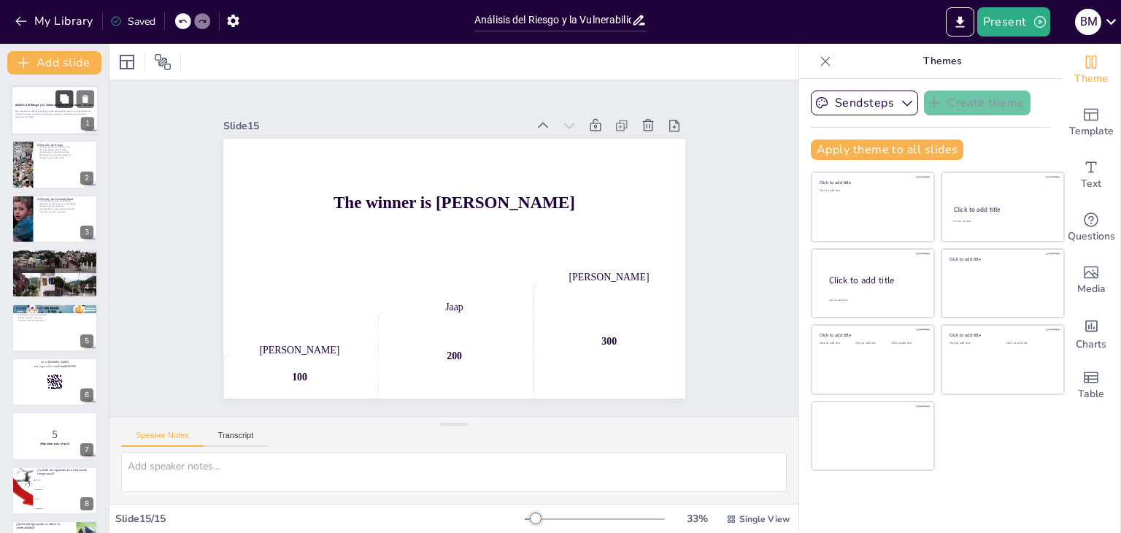
click at [69, 104] on icon at bounding box center [64, 99] width 10 height 10
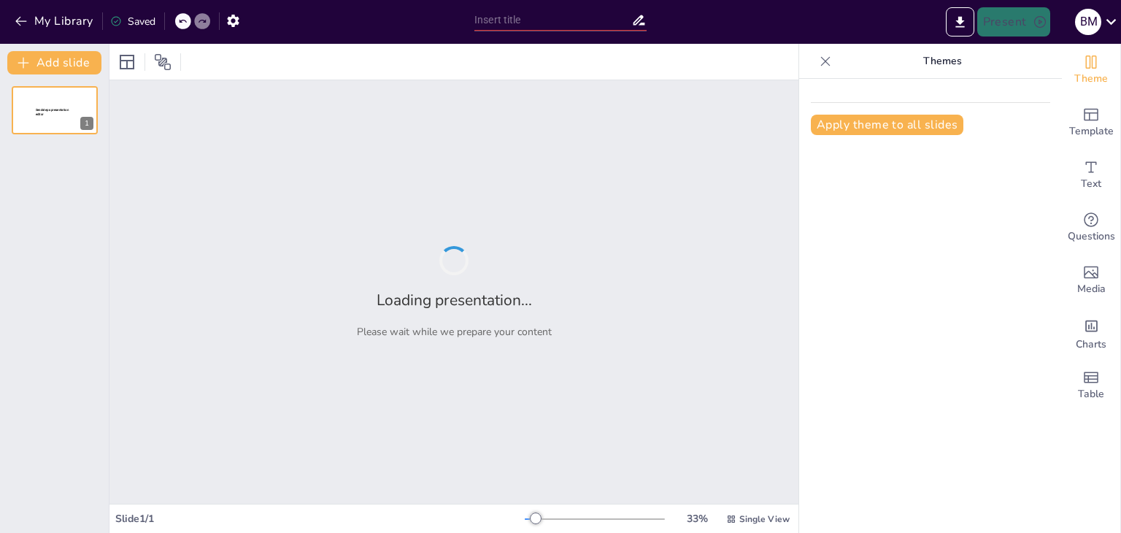
type input "Evaluación de los Riesgos Naturales en el Territorio Peruano"
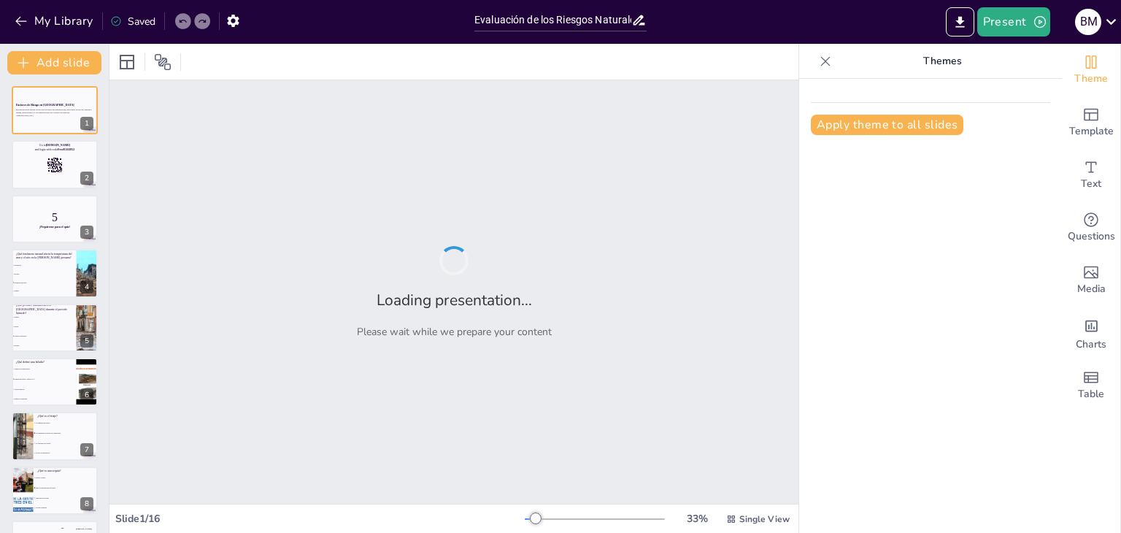
checkbox input "true"
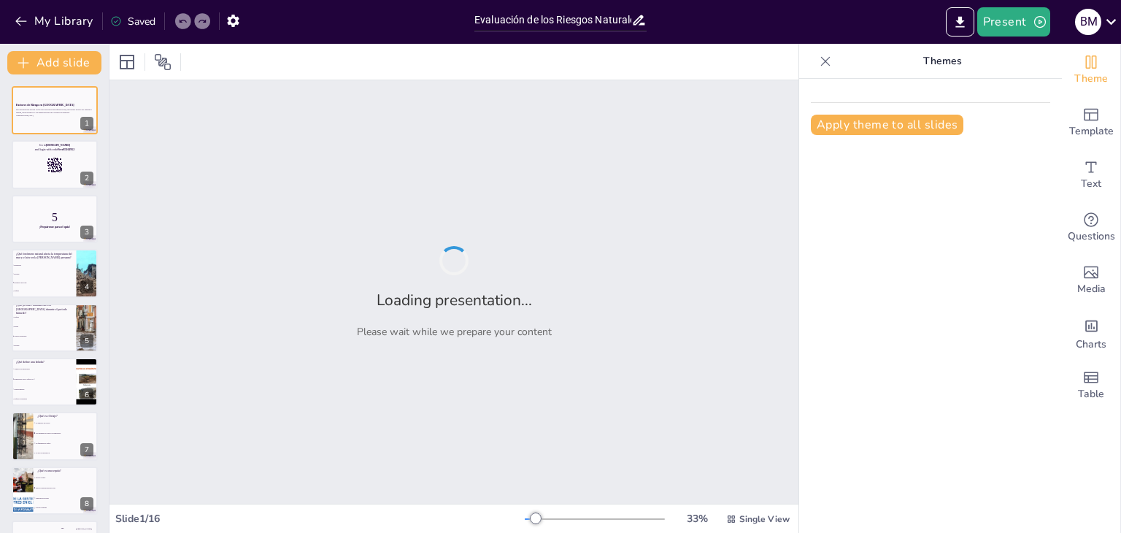
checkbox input "true"
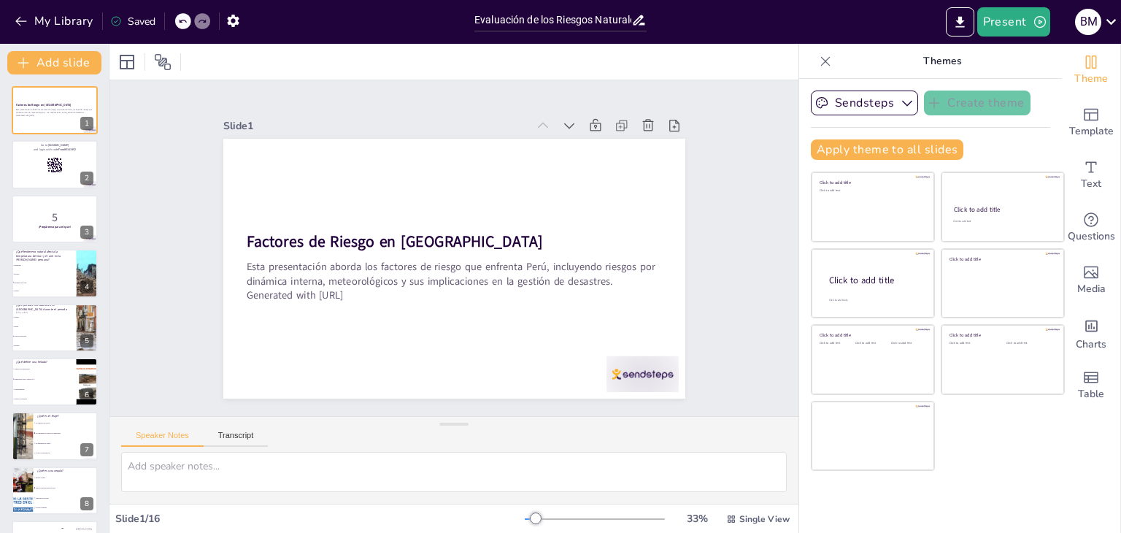
checkbox input "true"
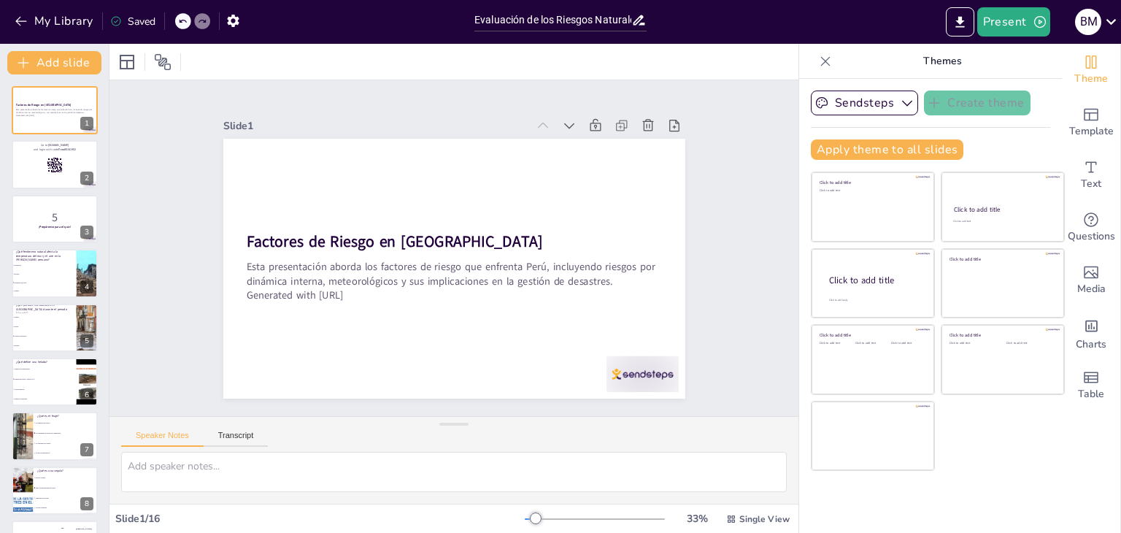
checkbox input "true"
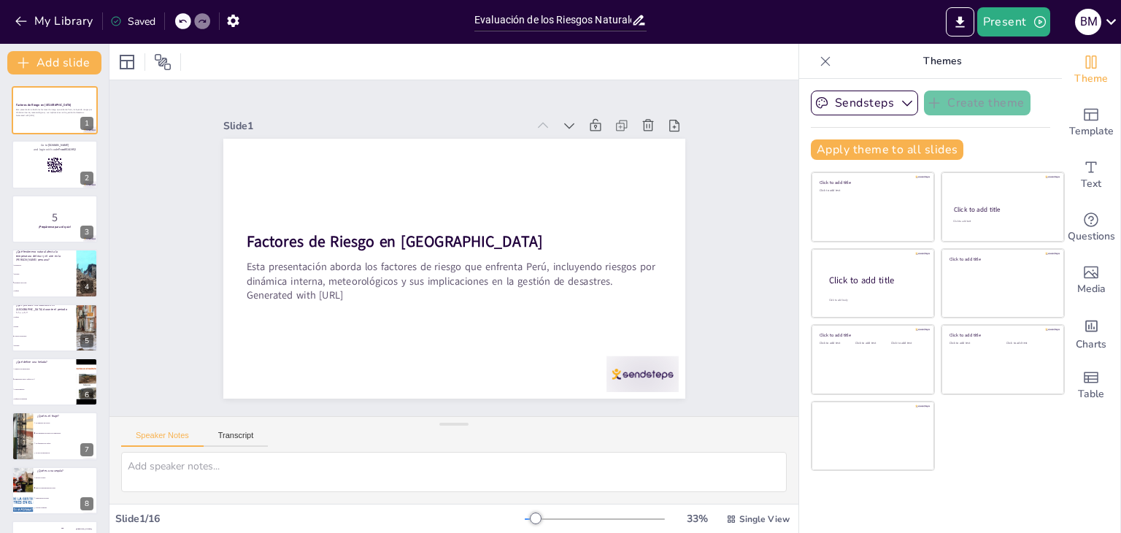
checkbox input "true"
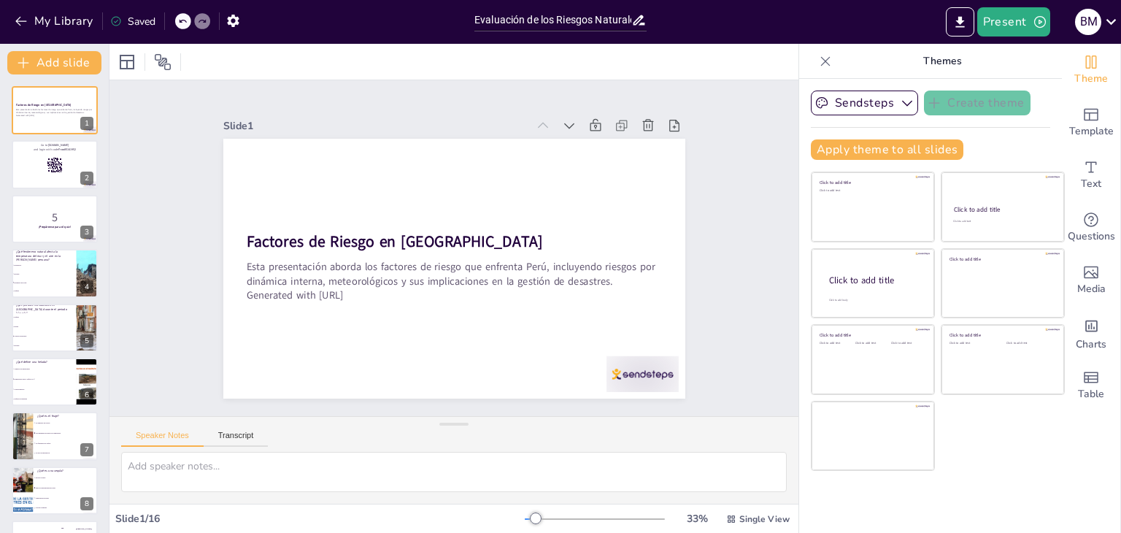
checkbox input "true"
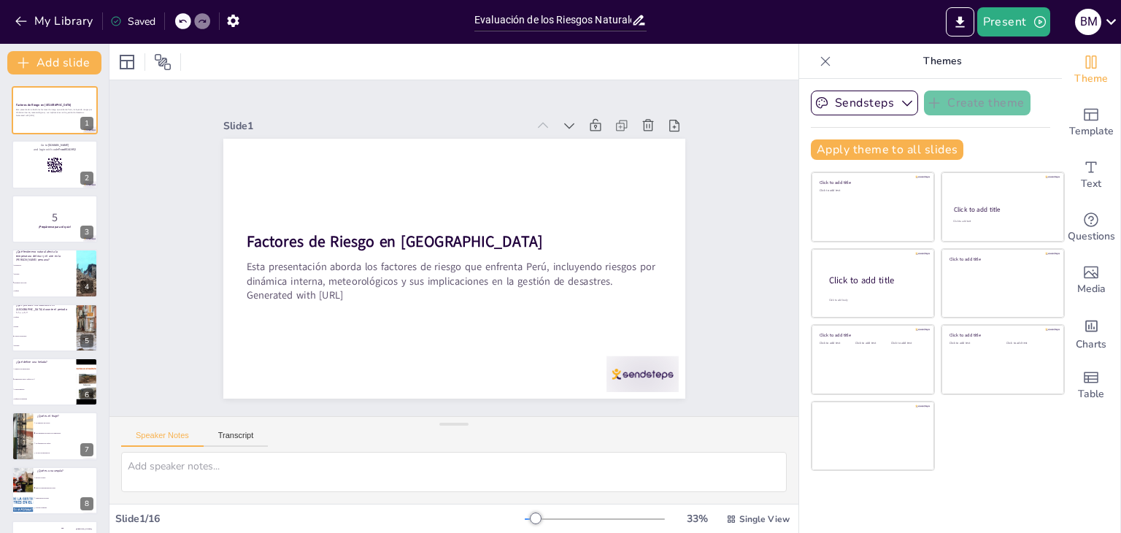
checkbox input "true"
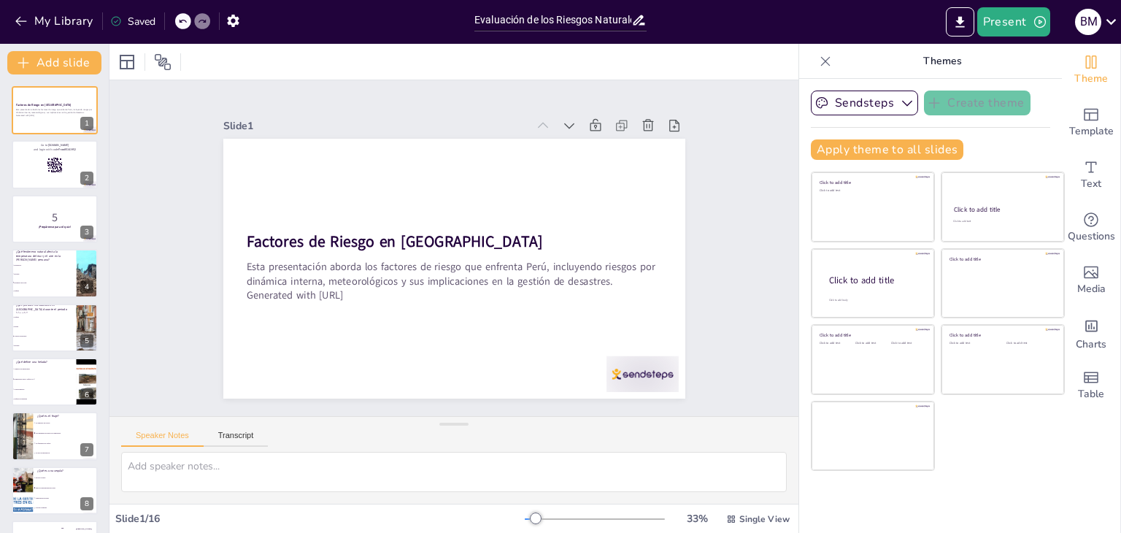
checkbox input "true"
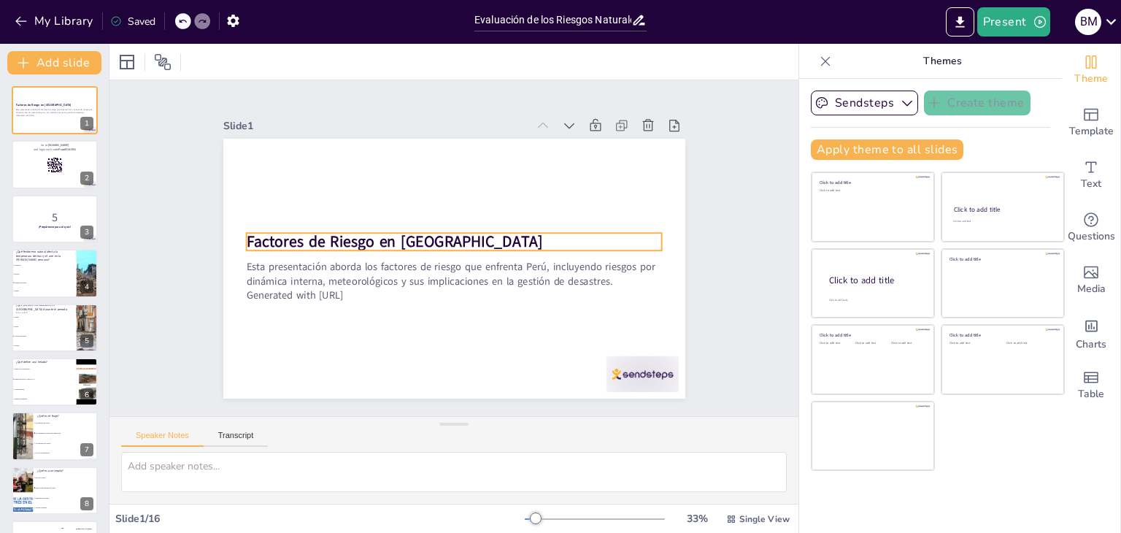
checkbox input "true"
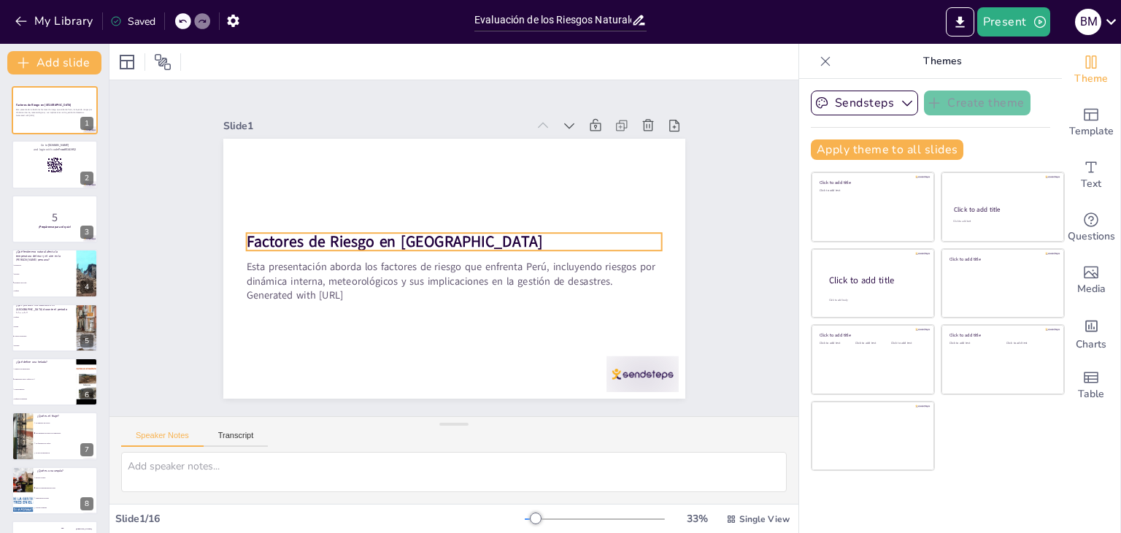
checkbox input "true"
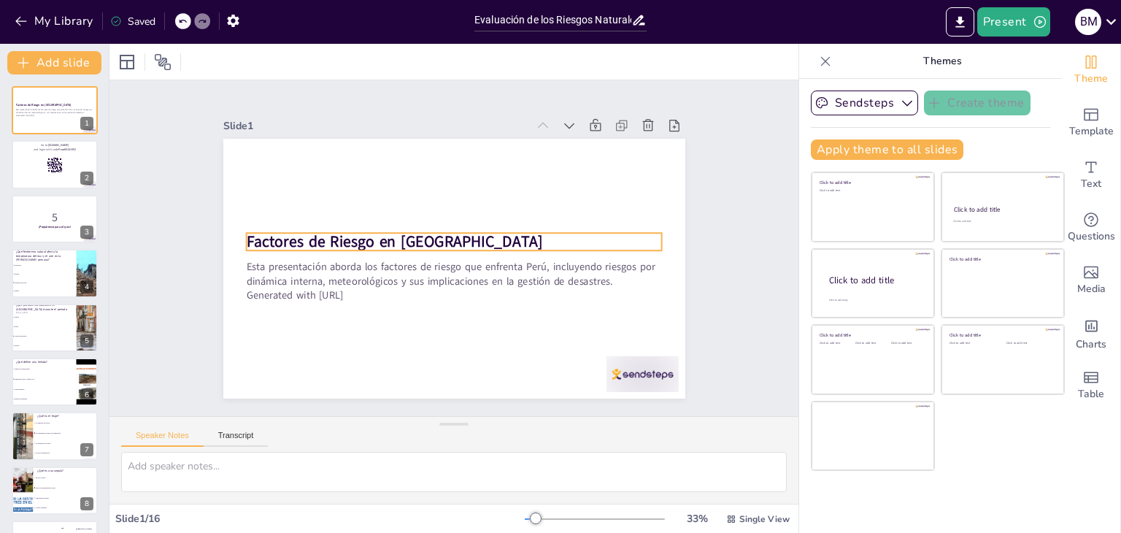
checkbox input "true"
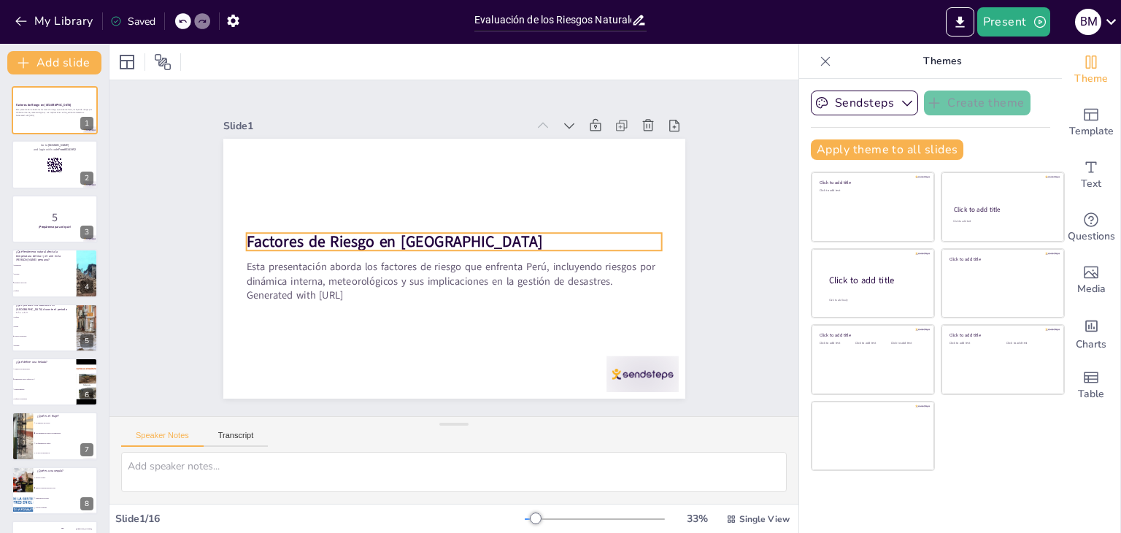
checkbox input "true"
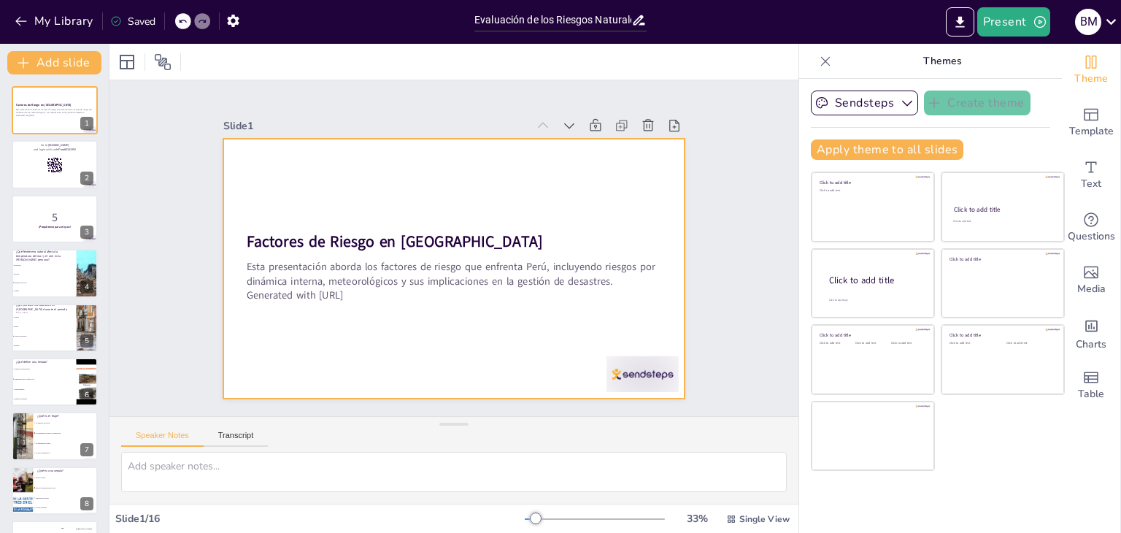
checkbox input "true"
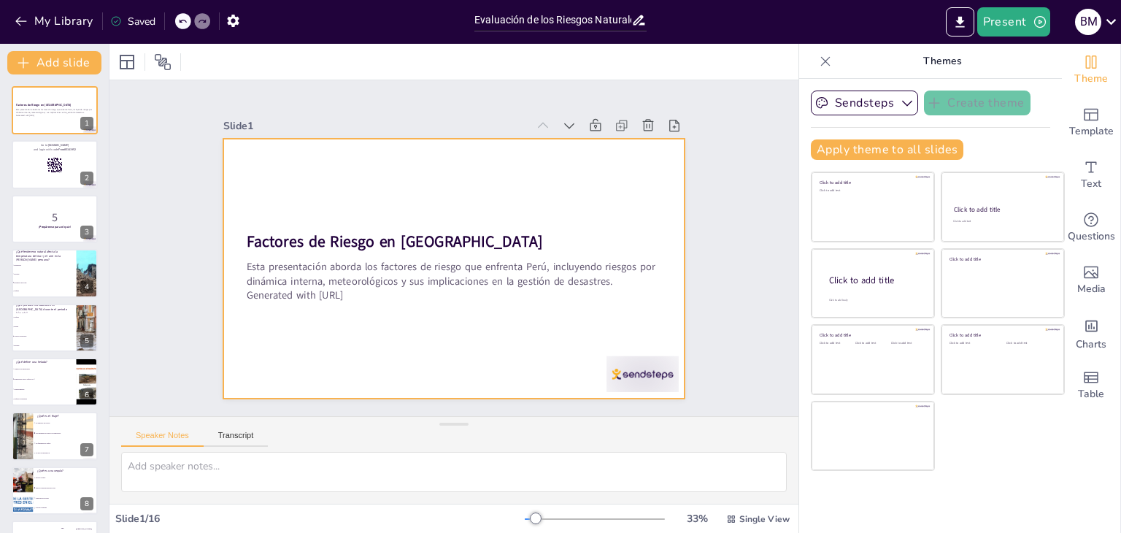
checkbox input "true"
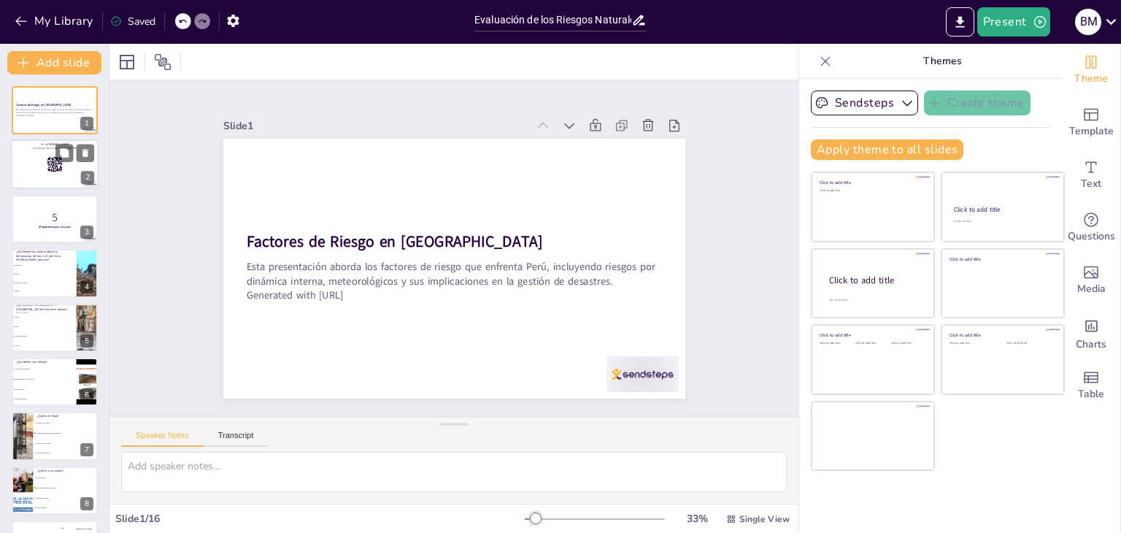
checkbox input "true"
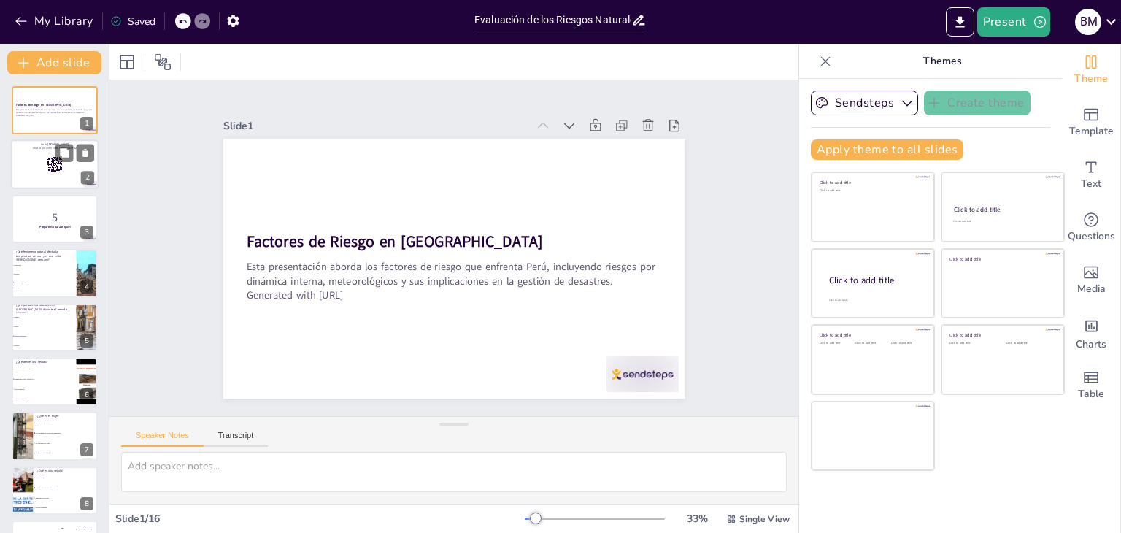
checkbox input "true"
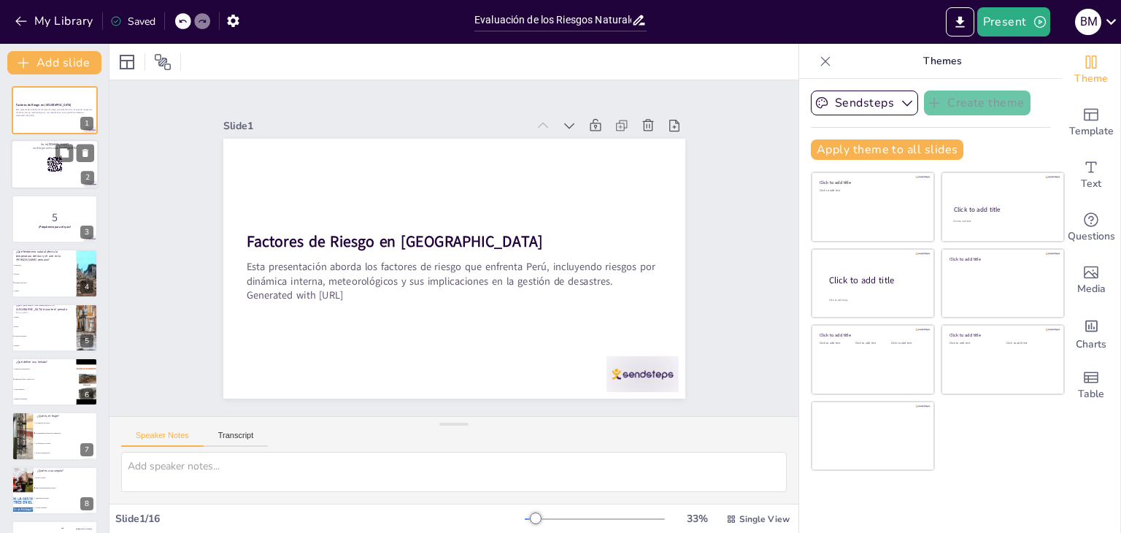
checkbox input "true"
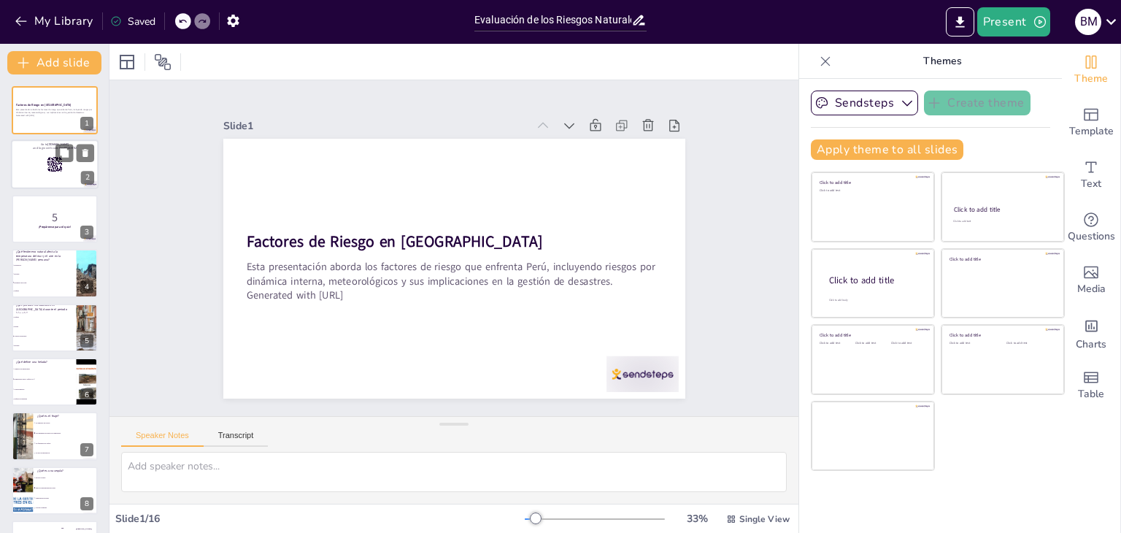
checkbox input "true"
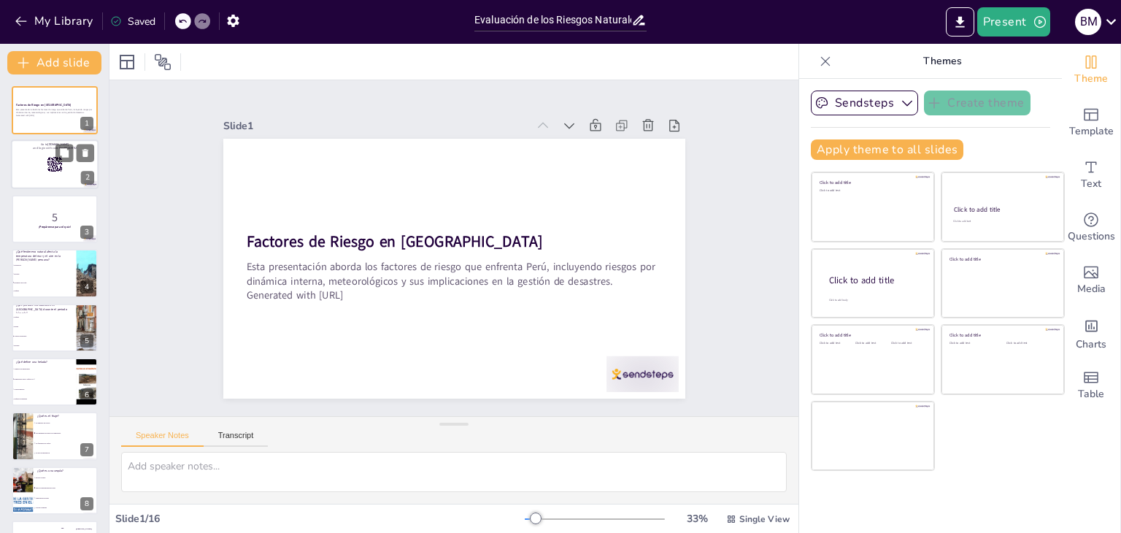
checkbox input "true"
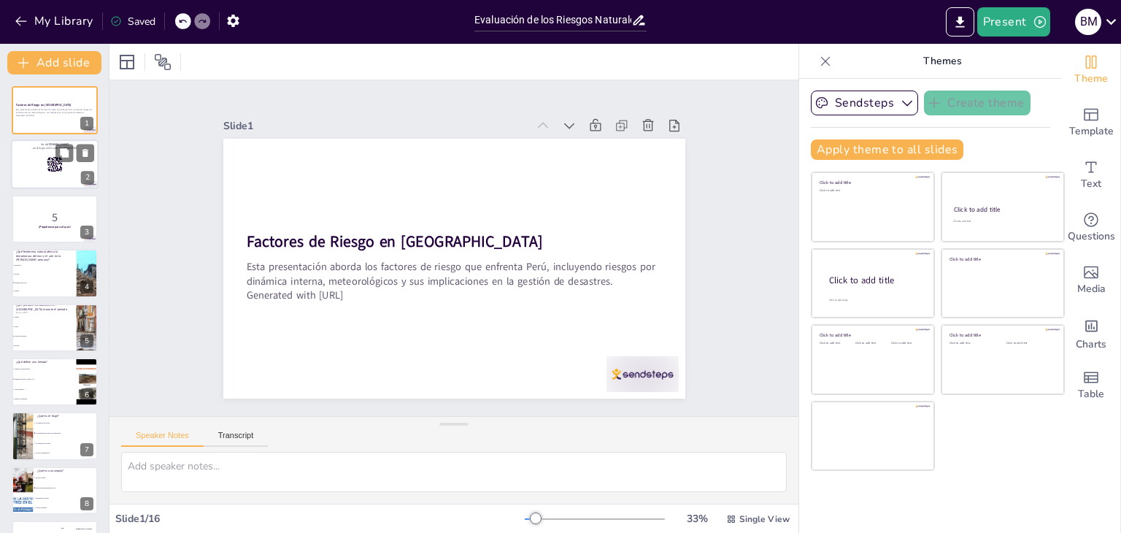
checkbox input "true"
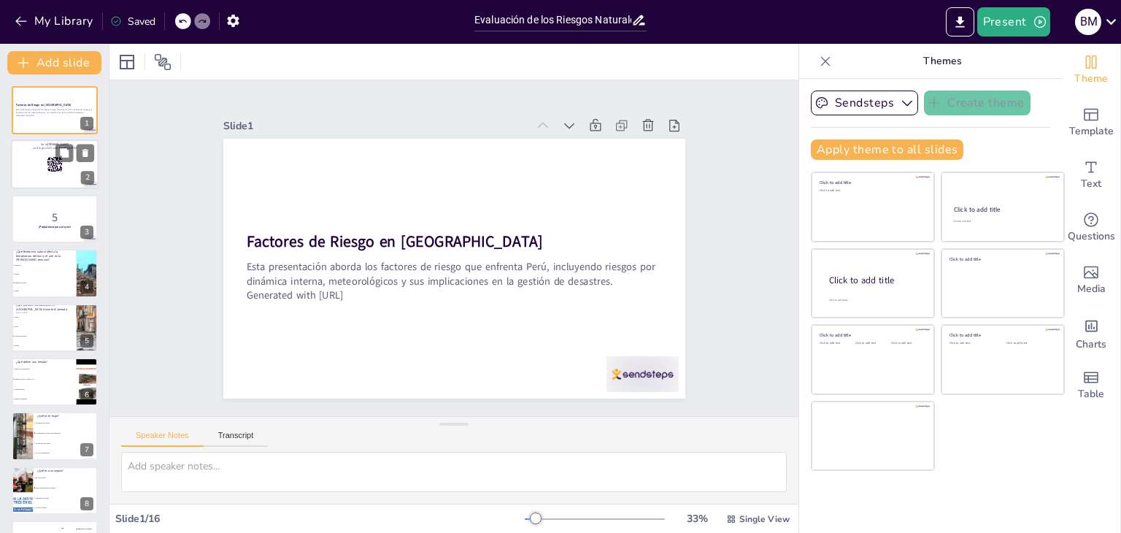
click at [50, 172] on div at bounding box center [55, 165] width 88 height 50
checkbox input "true"
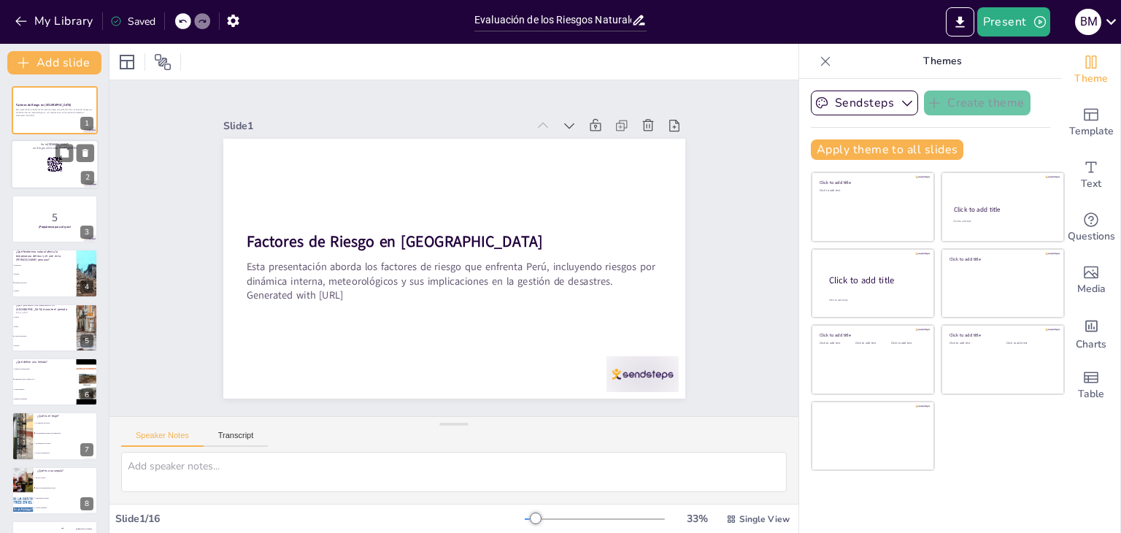
checkbox input "true"
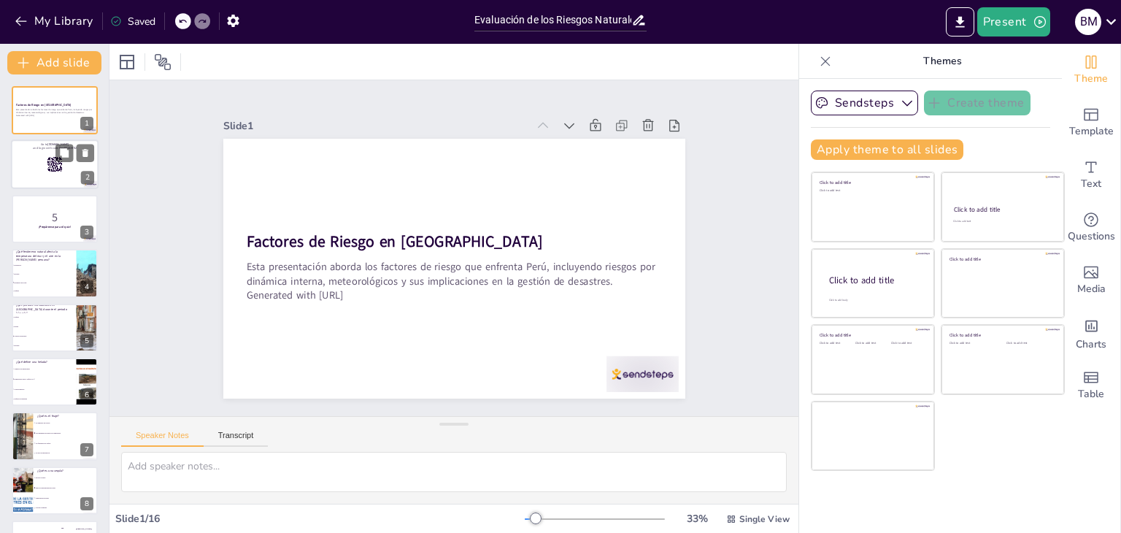
checkbox input "true"
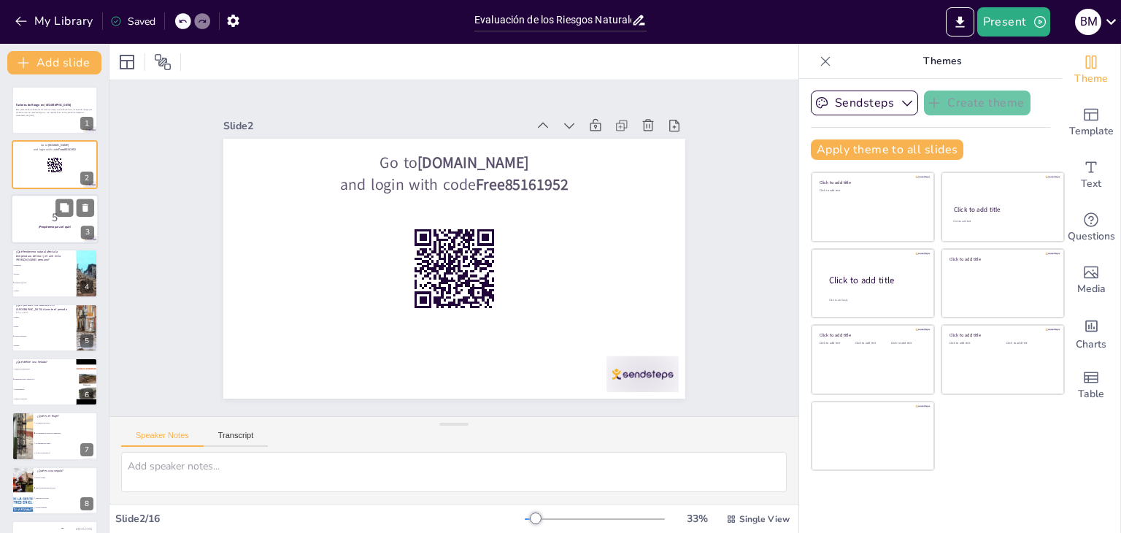
checkbox input "true"
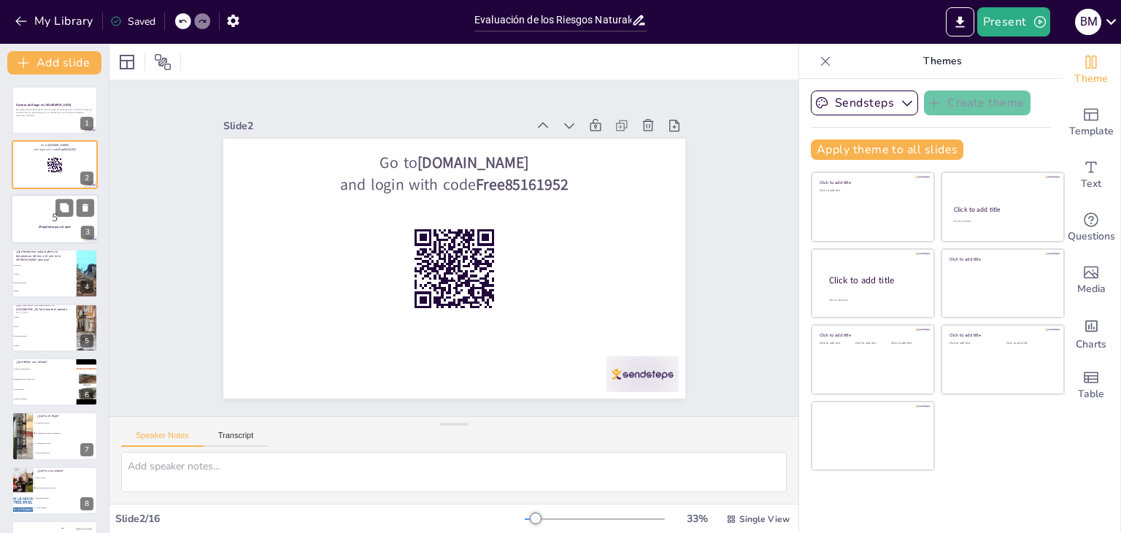
checkbox input "true"
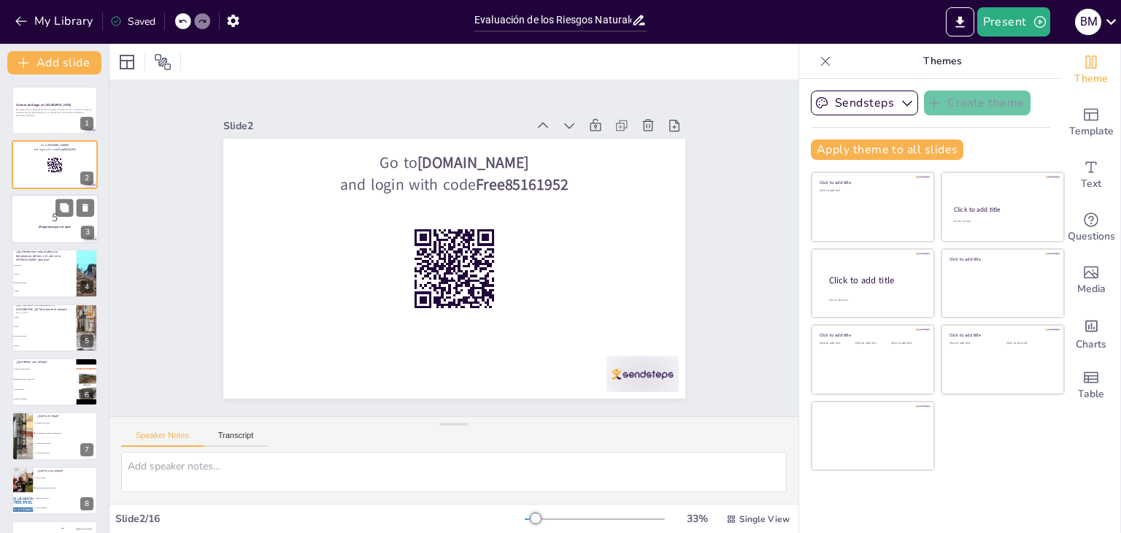
checkbox input "true"
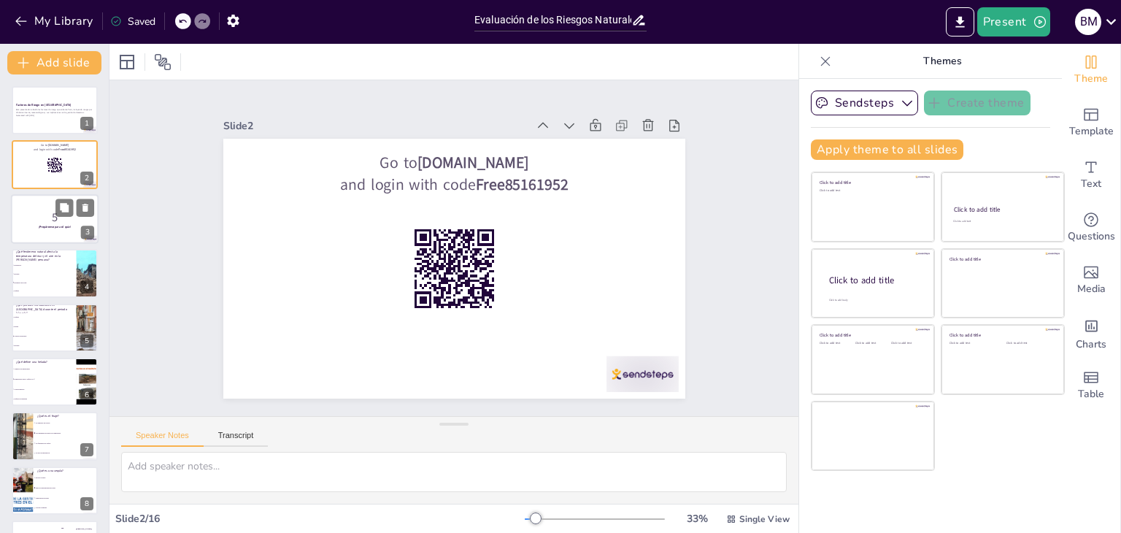
checkbox input "true"
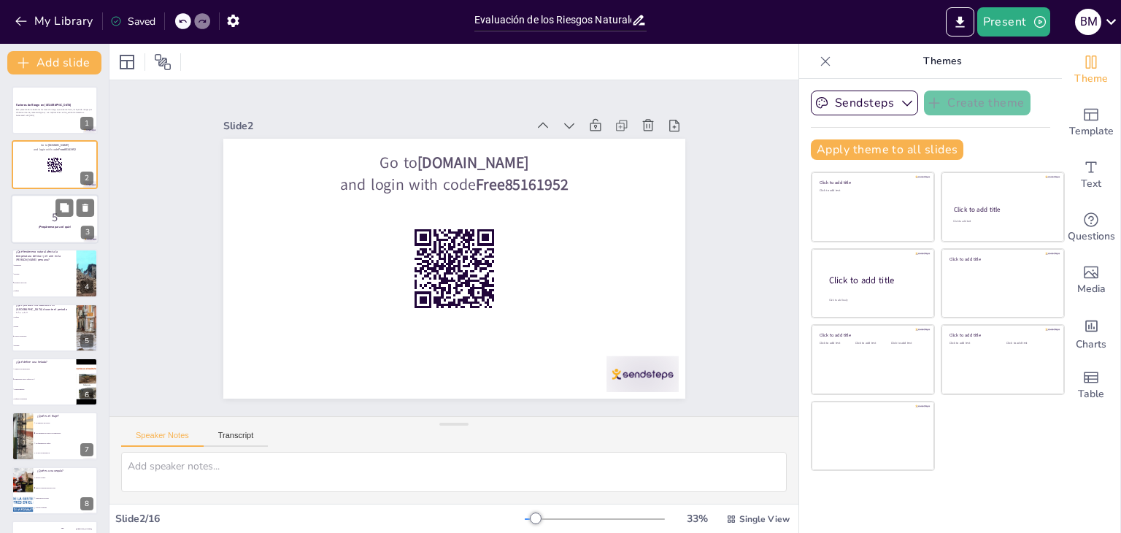
checkbox input "true"
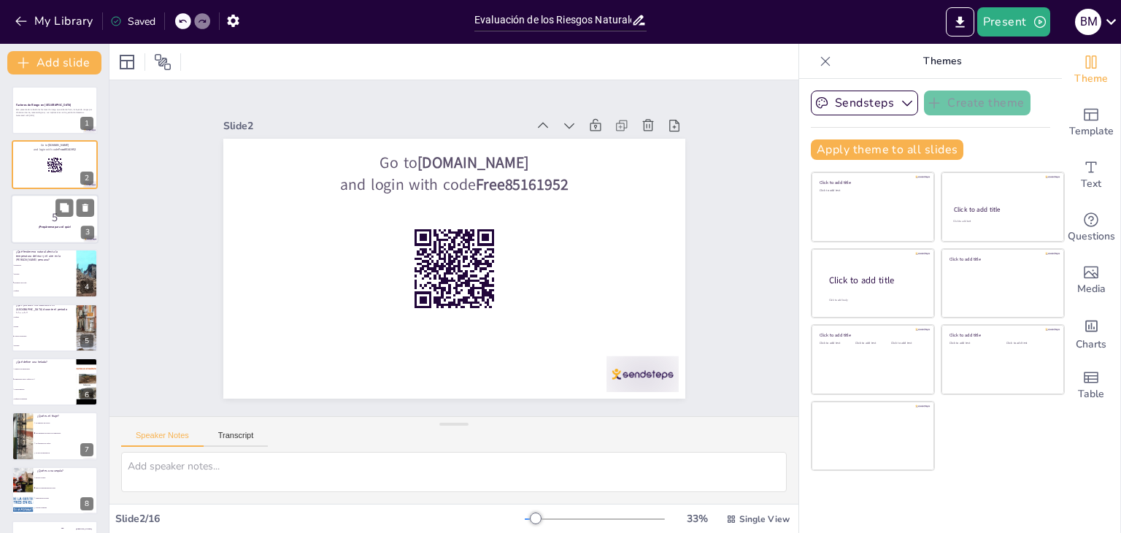
checkbox input "true"
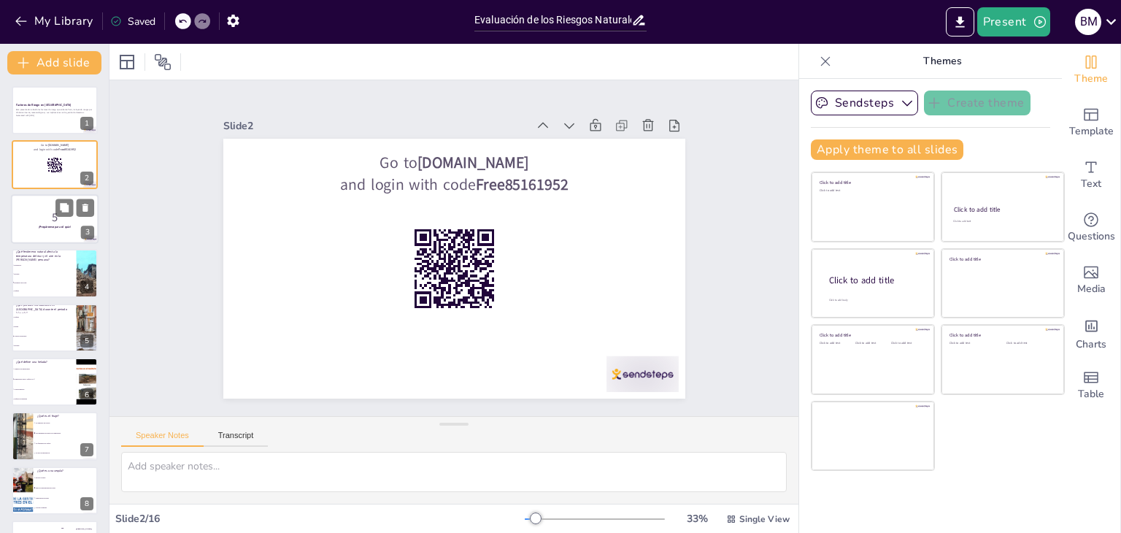
checkbox input "true"
click at [35, 214] on p "5" at bounding box center [54, 217] width 79 height 16
checkbox input "true"
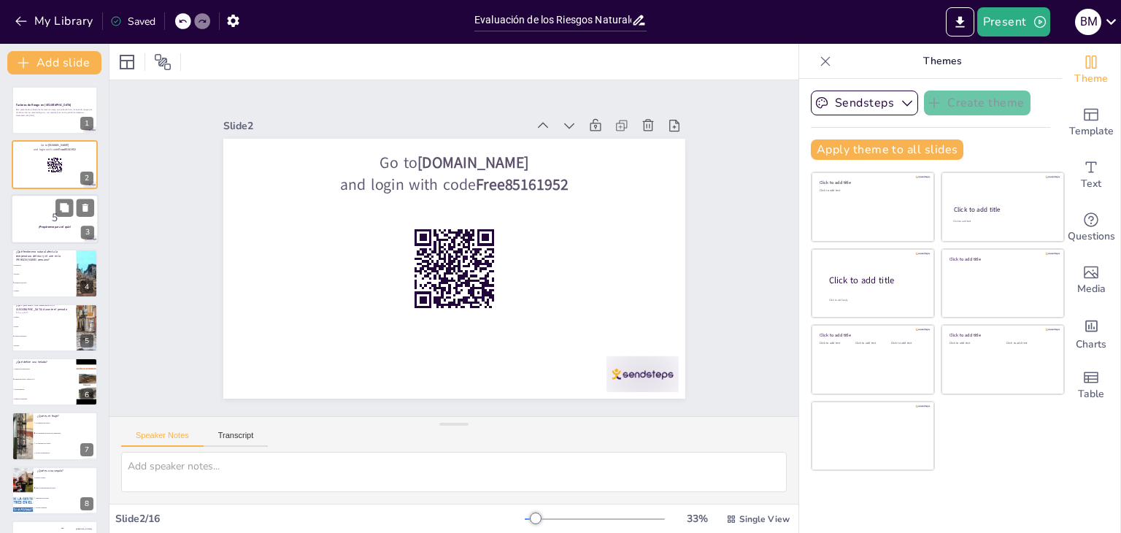
checkbox input "true"
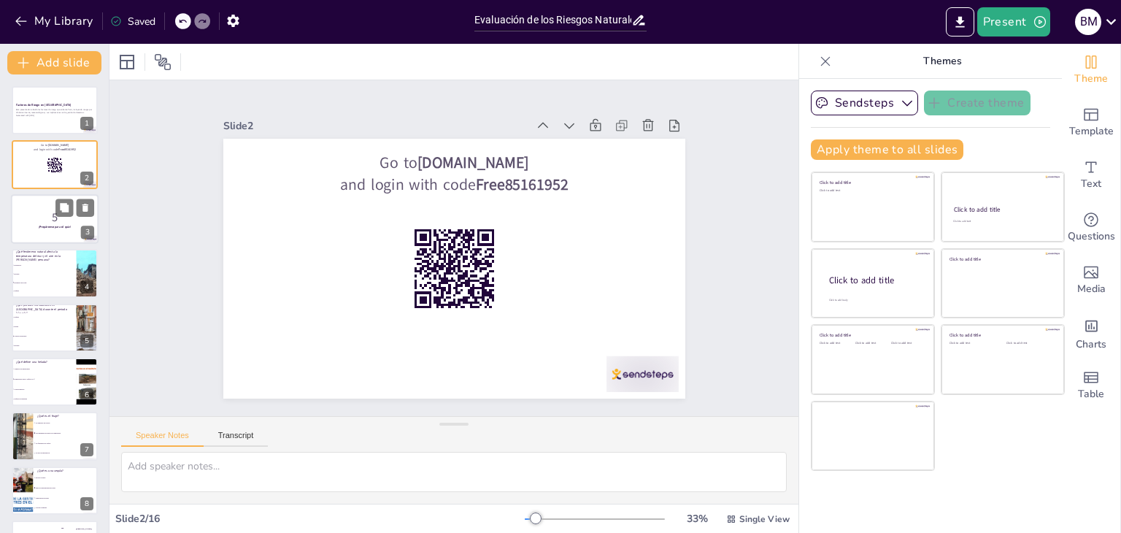
checkbox input "true"
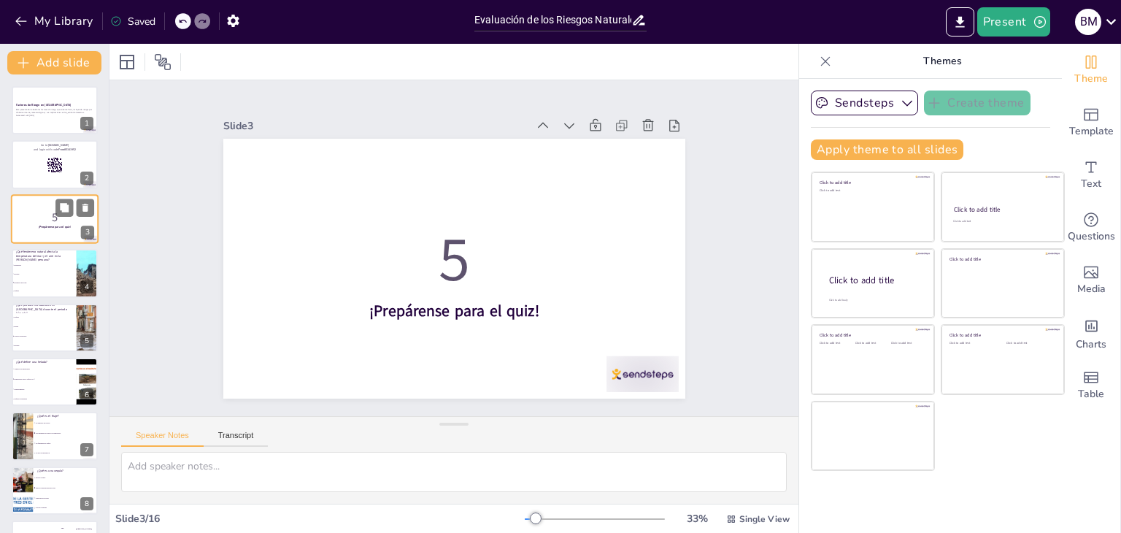
checkbox input "true"
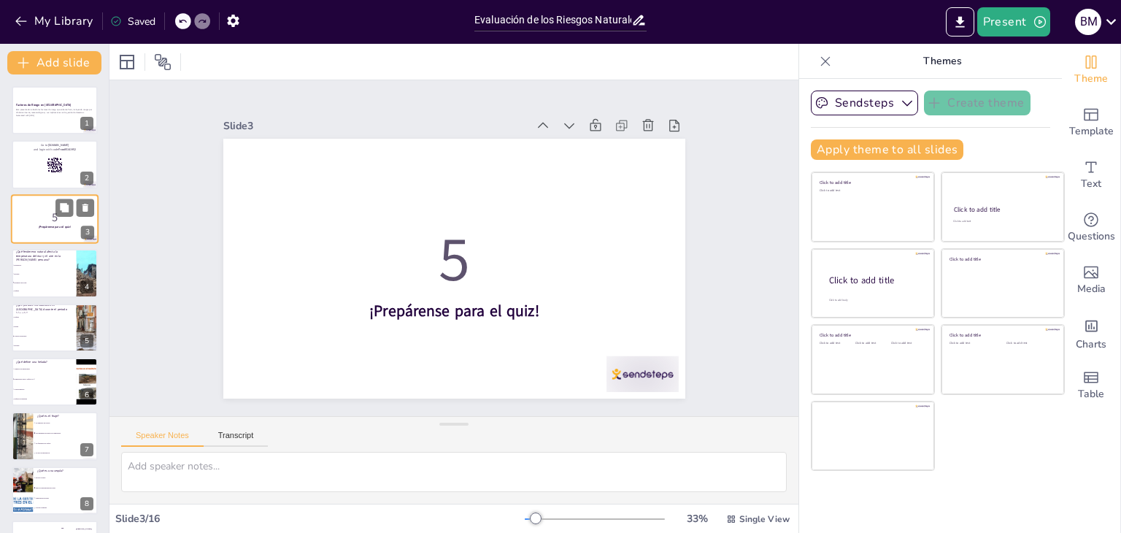
checkbox input "true"
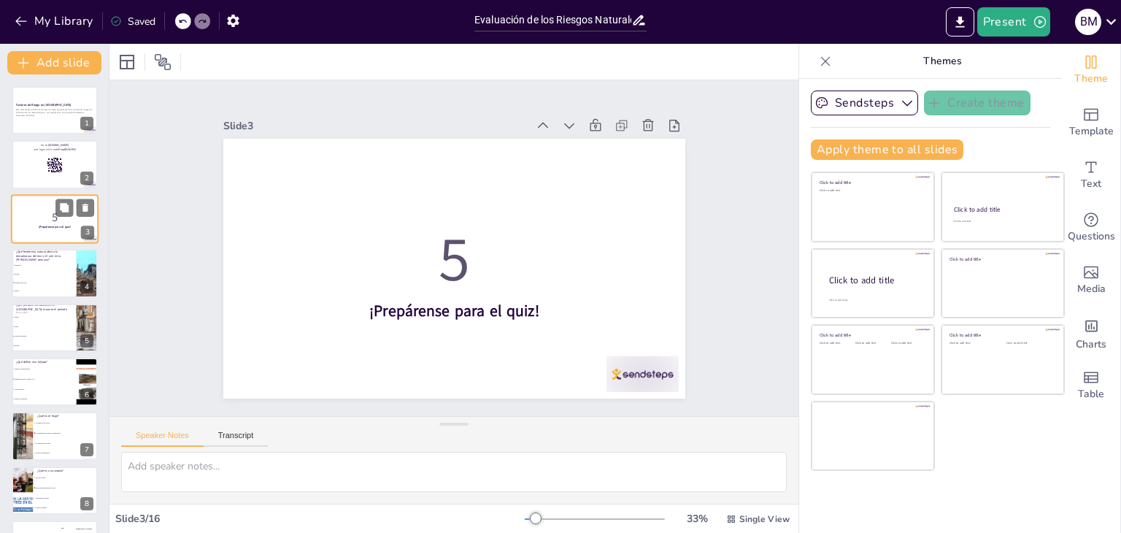
checkbox input "true"
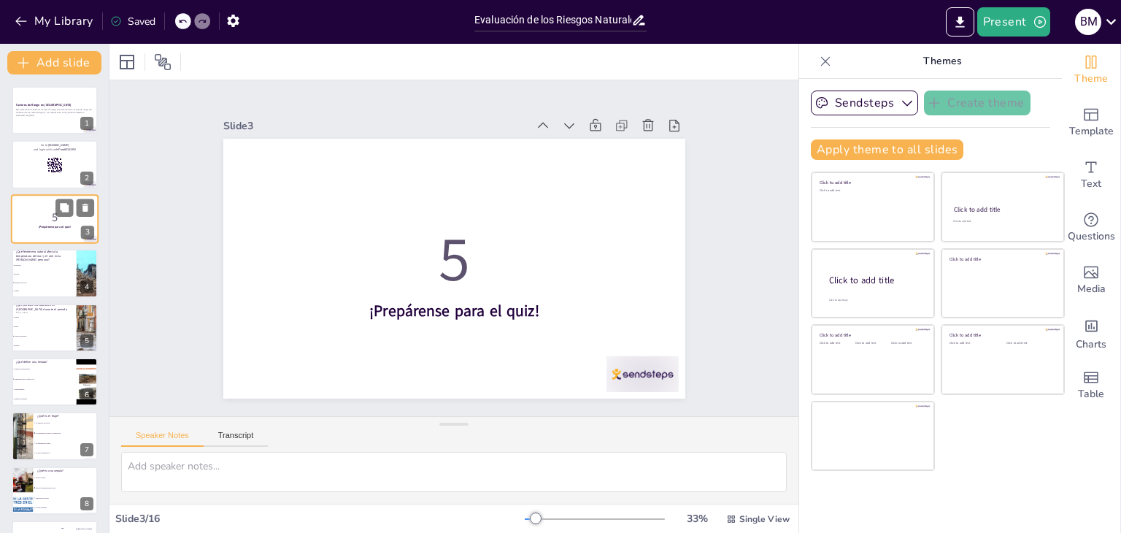
checkbox input "true"
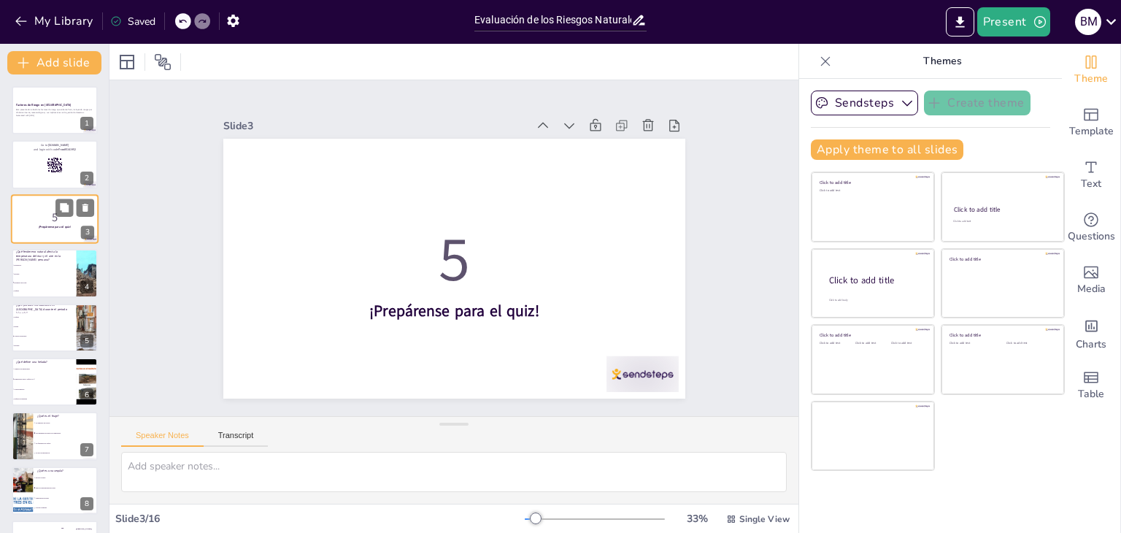
checkbox input "true"
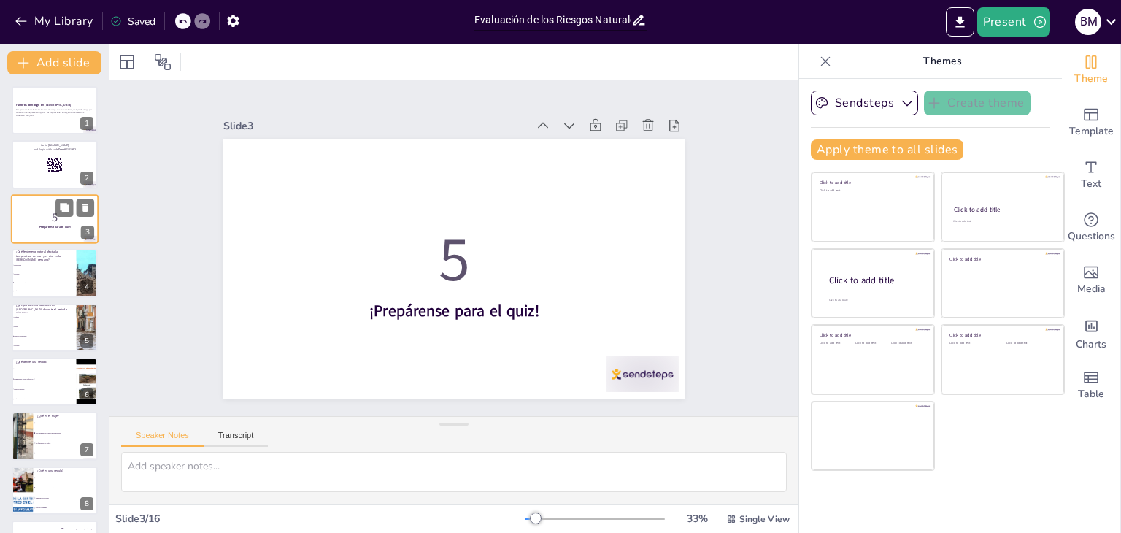
checkbox input "true"
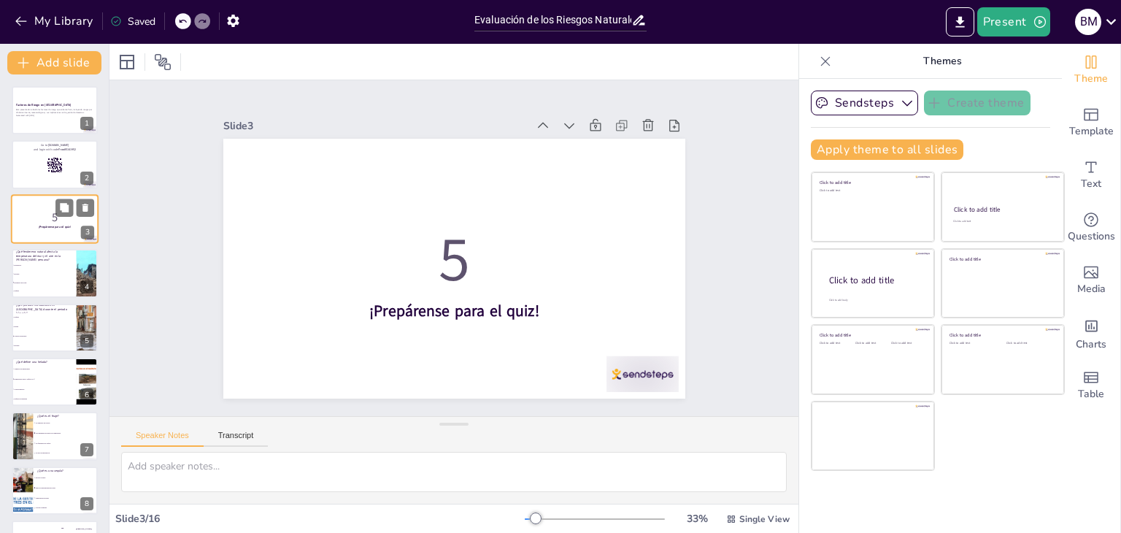
checkbox input "true"
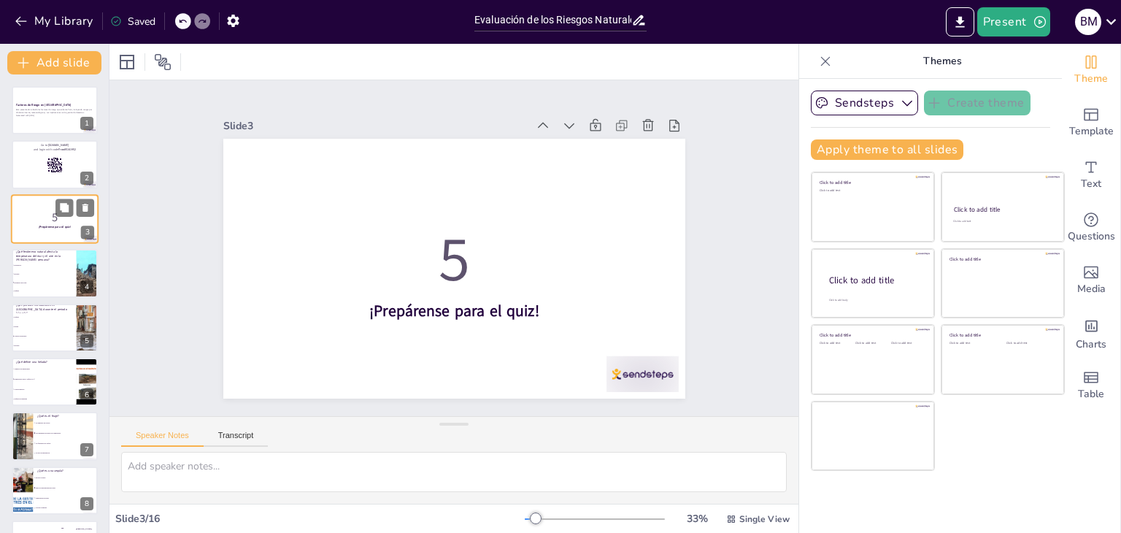
checkbox input "true"
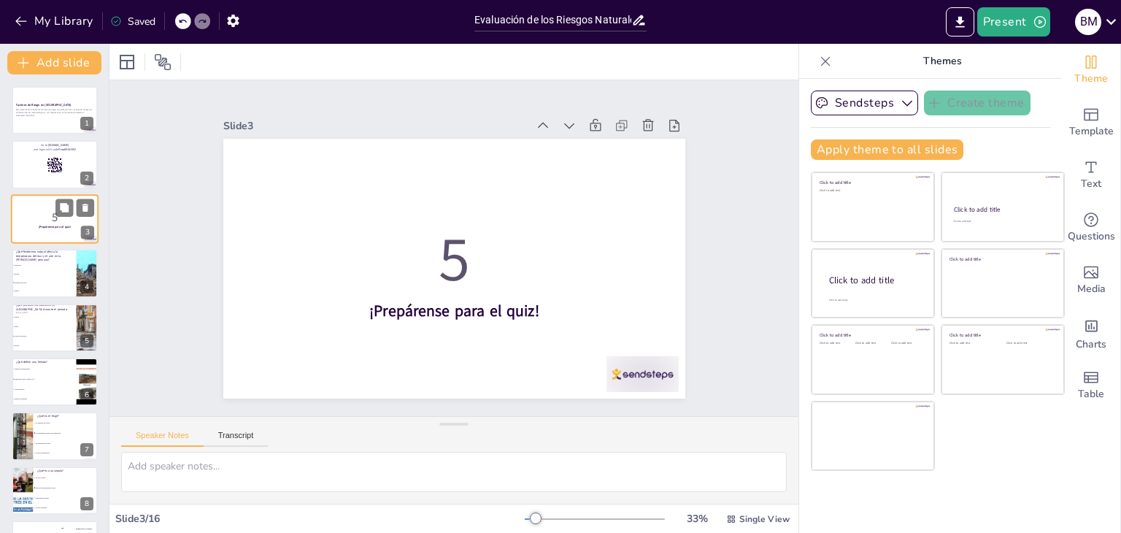
checkbox input "true"
click at [55, 259] on div at bounding box center [74, 262] width 39 height 18
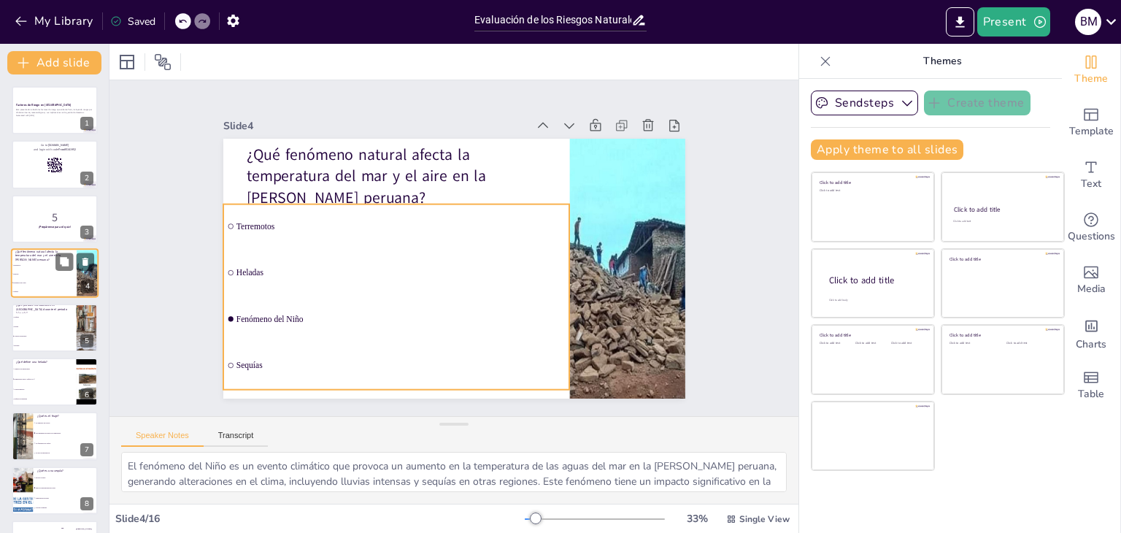
click at [32, 265] on span "Terremotos" at bounding box center [44, 265] width 63 height 2
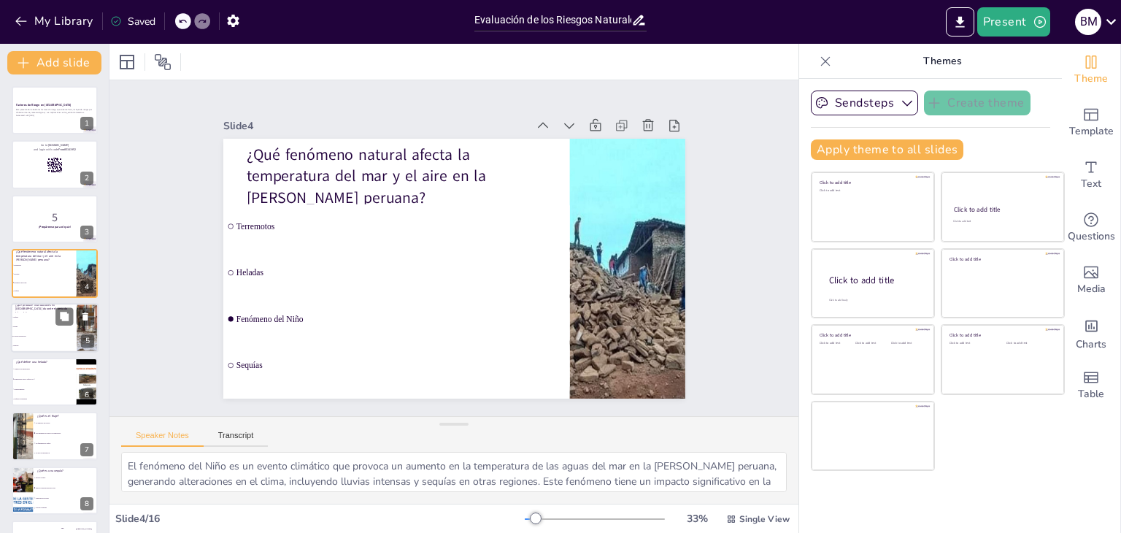
click at [53, 336] on span "Lluvias torrenciales" at bounding box center [44, 336] width 63 height 2
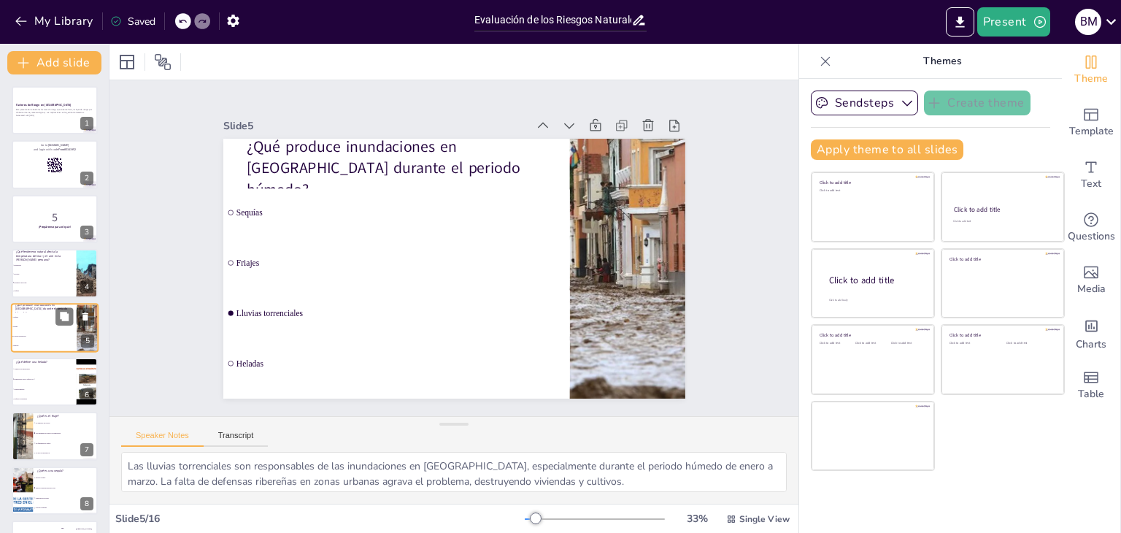
scroll to position [23, 0]
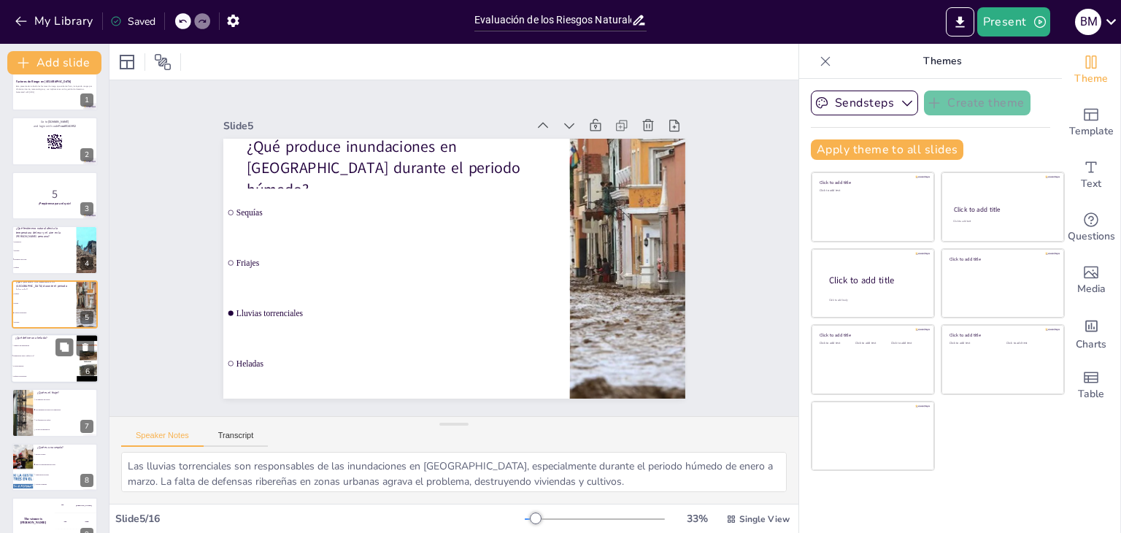
click at [28, 361] on li "Lluvias intensas" at bounding box center [44, 366] width 66 height 10
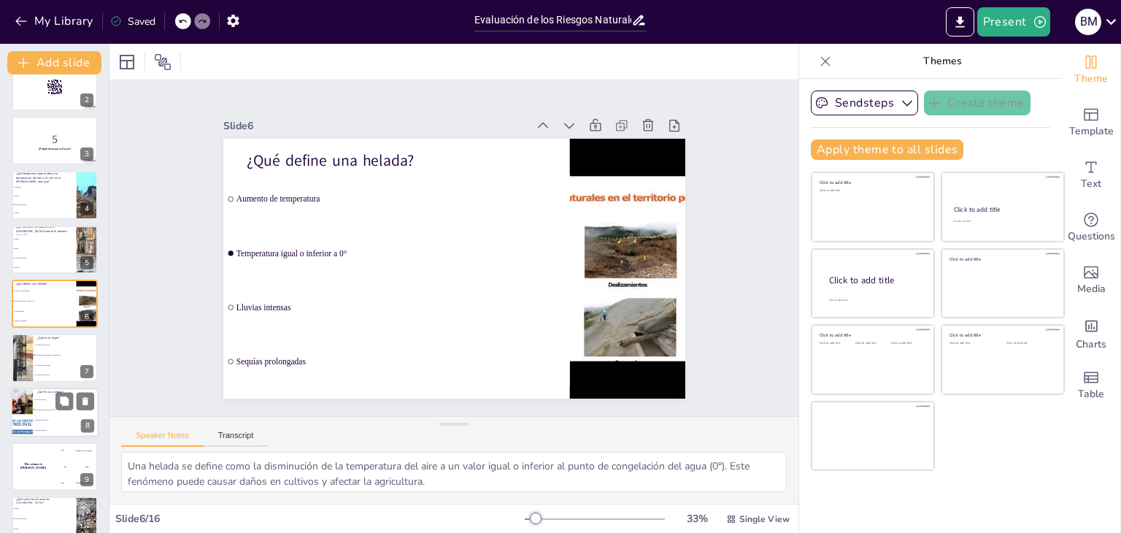
click at [35, 406] on li "Falta de disponibilidad de agua" at bounding box center [66, 409] width 66 height 10
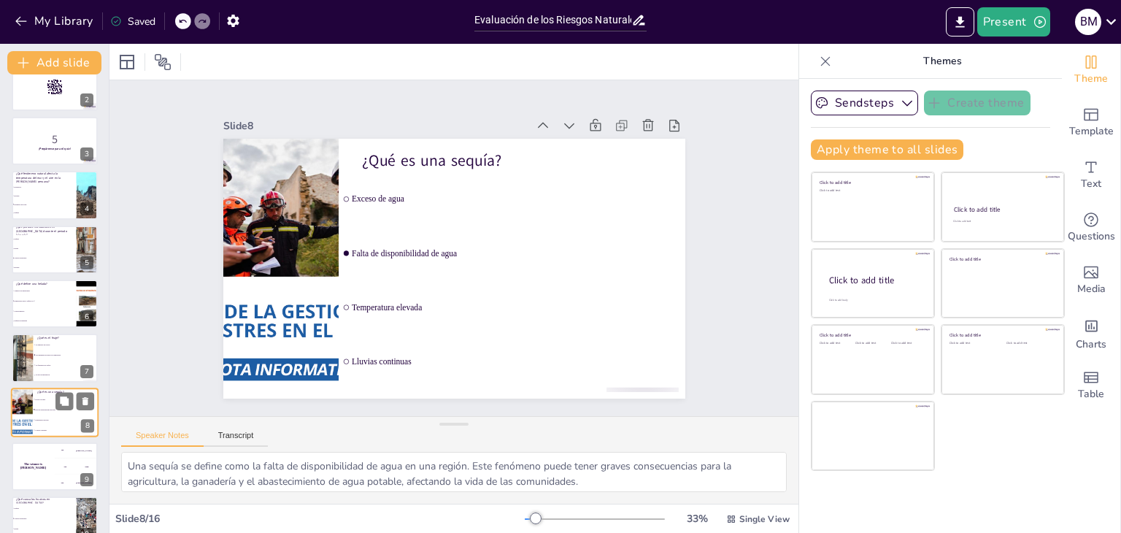
scroll to position [187, 0]
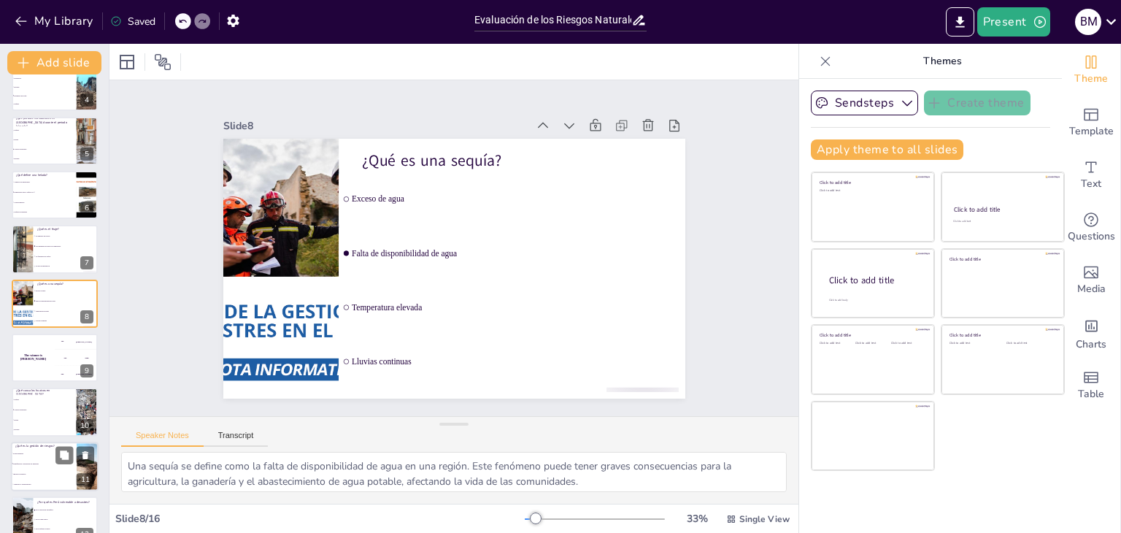
click at [31, 465] on li "Planificación y prevención de desastres" at bounding box center [44, 463] width 66 height 10
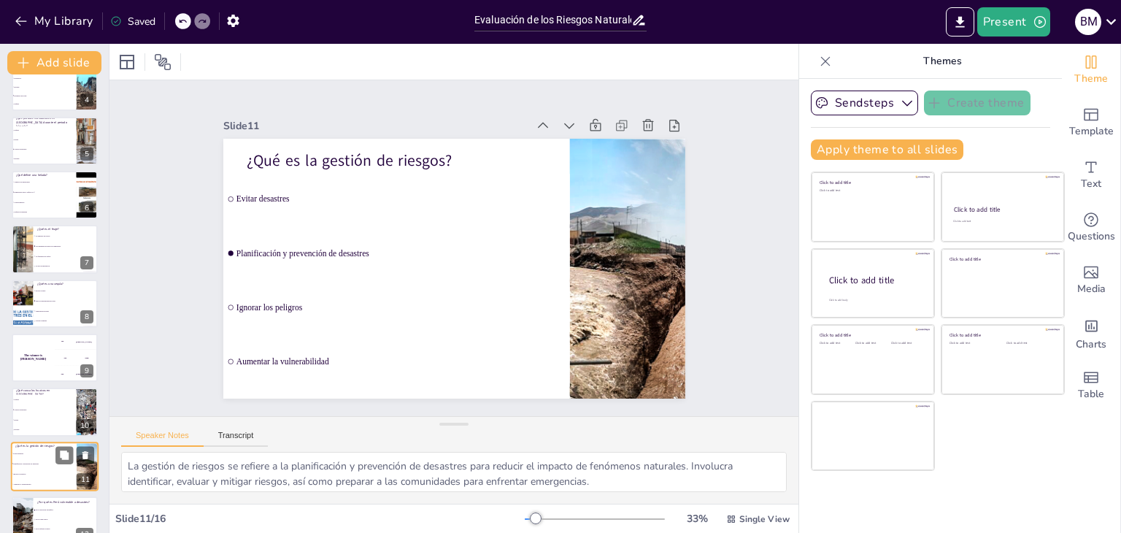
scroll to position [350, 0]
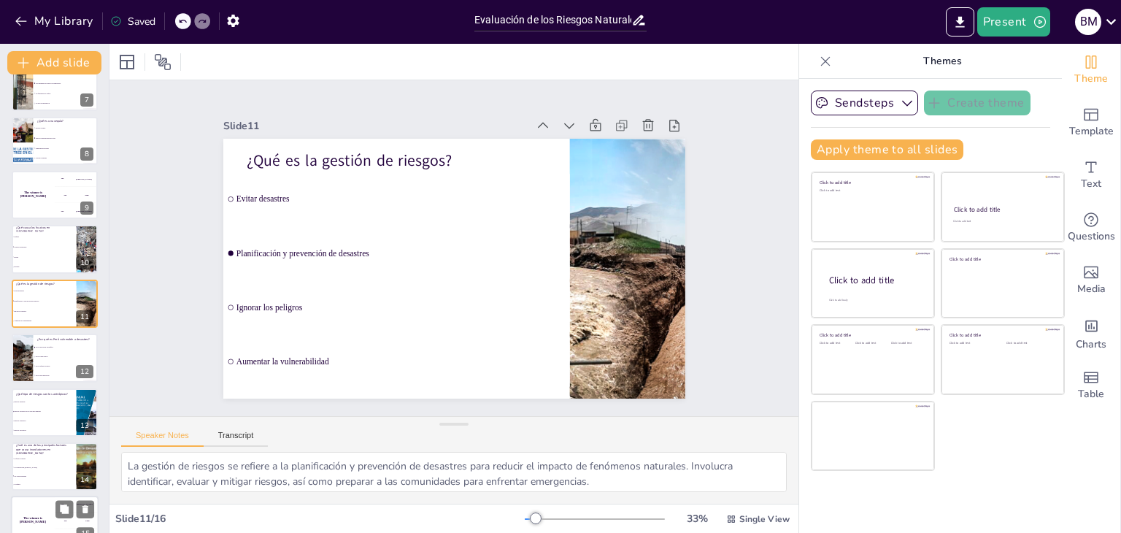
click at [34, 504] on div "The winner is [PERSON_NAME]" at bounding box center [33, 521] width 44 height 50
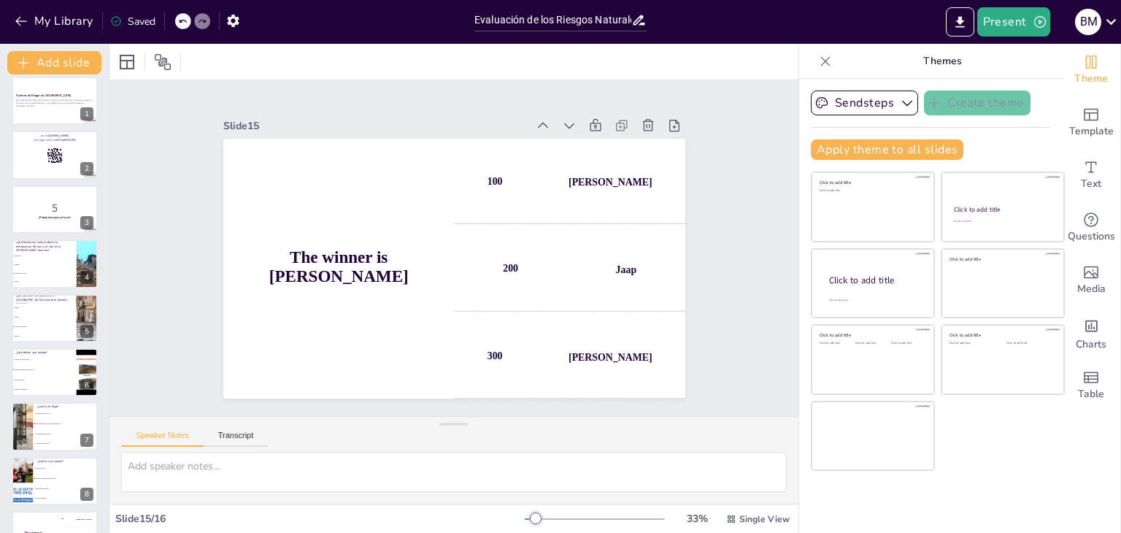
scroll to position [0, 0]
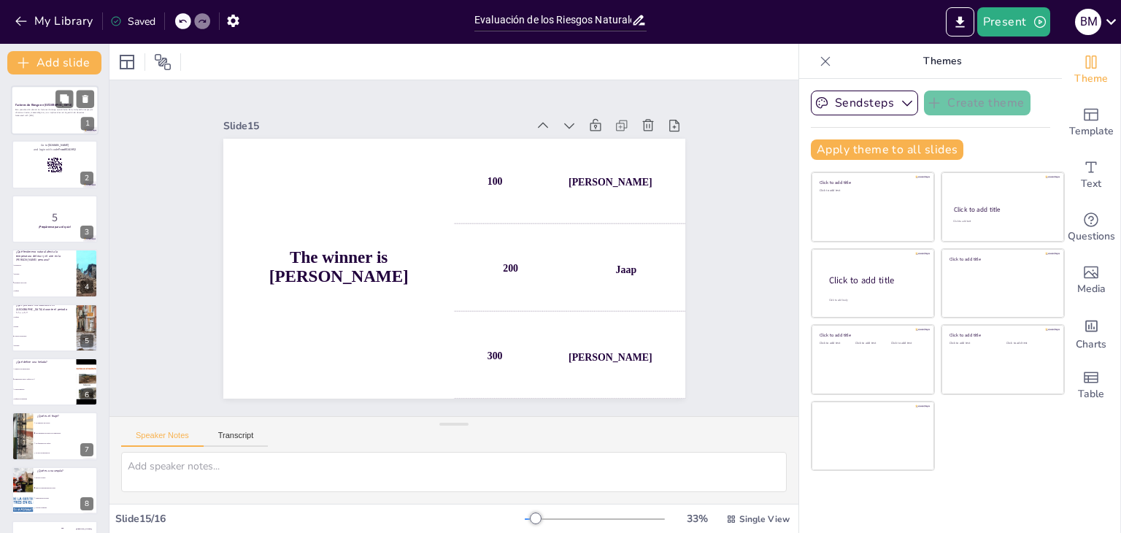
click at [51, 117] on div "Esta presentación aborda los factores de riesgo que enfrenta Perú, incluyendo r…" at bounding box center [54, 112] width 79 height 10
